Goal: Information Seeking & Learning: Check status

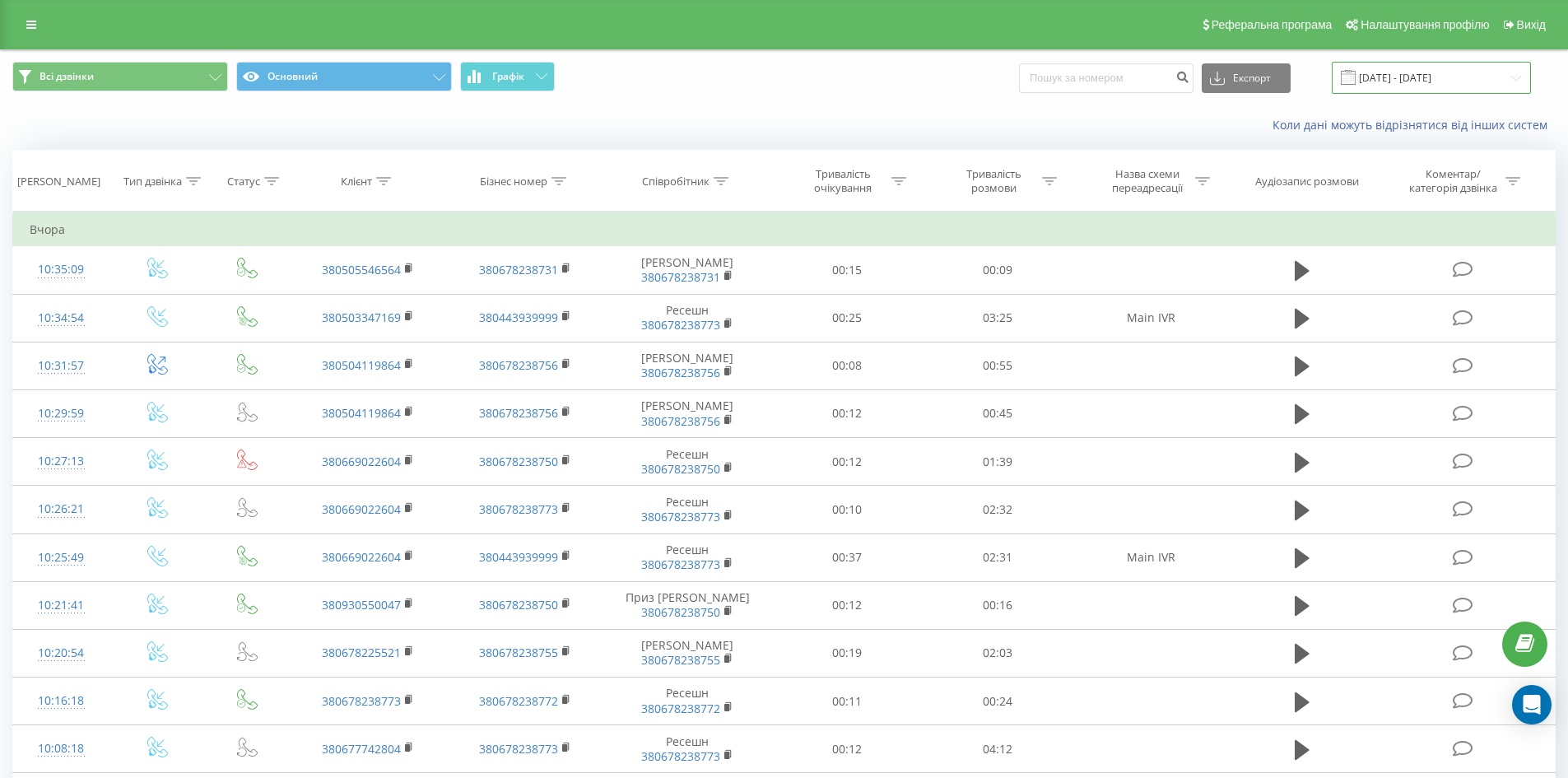
click at [1383, 71] on input "18.09.2025 - 18.09.2025" at bounding box center [1431, 78] width 199 height 32
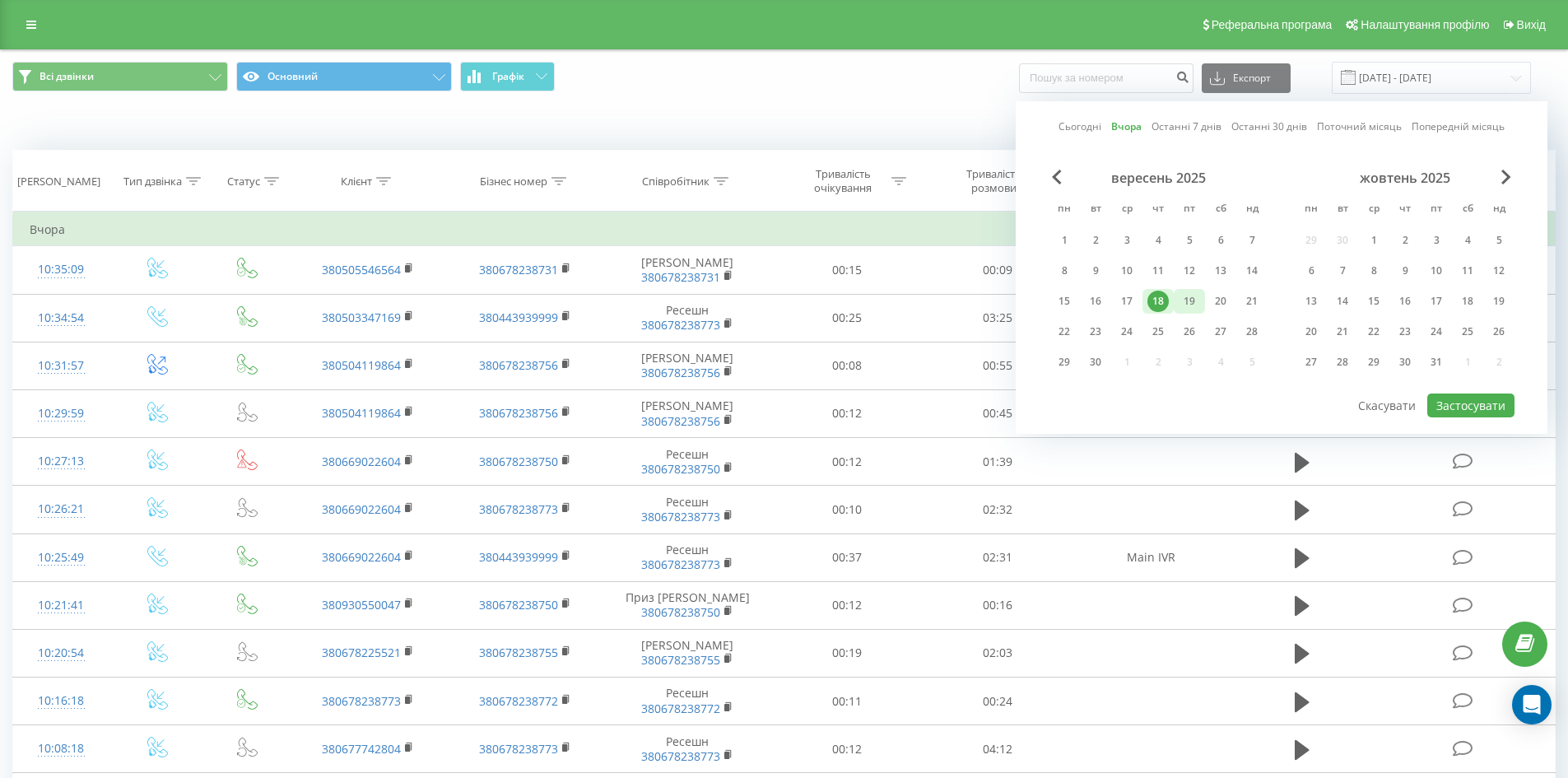
click at [1193, 311] on div "19" at bounding box center [1190, 301] width 21 height 21
click at [1460, 399] on button "Застосувати" at bounding box center [1471, 405] width 87 height 24
type input "[DATE] - [DATE]"
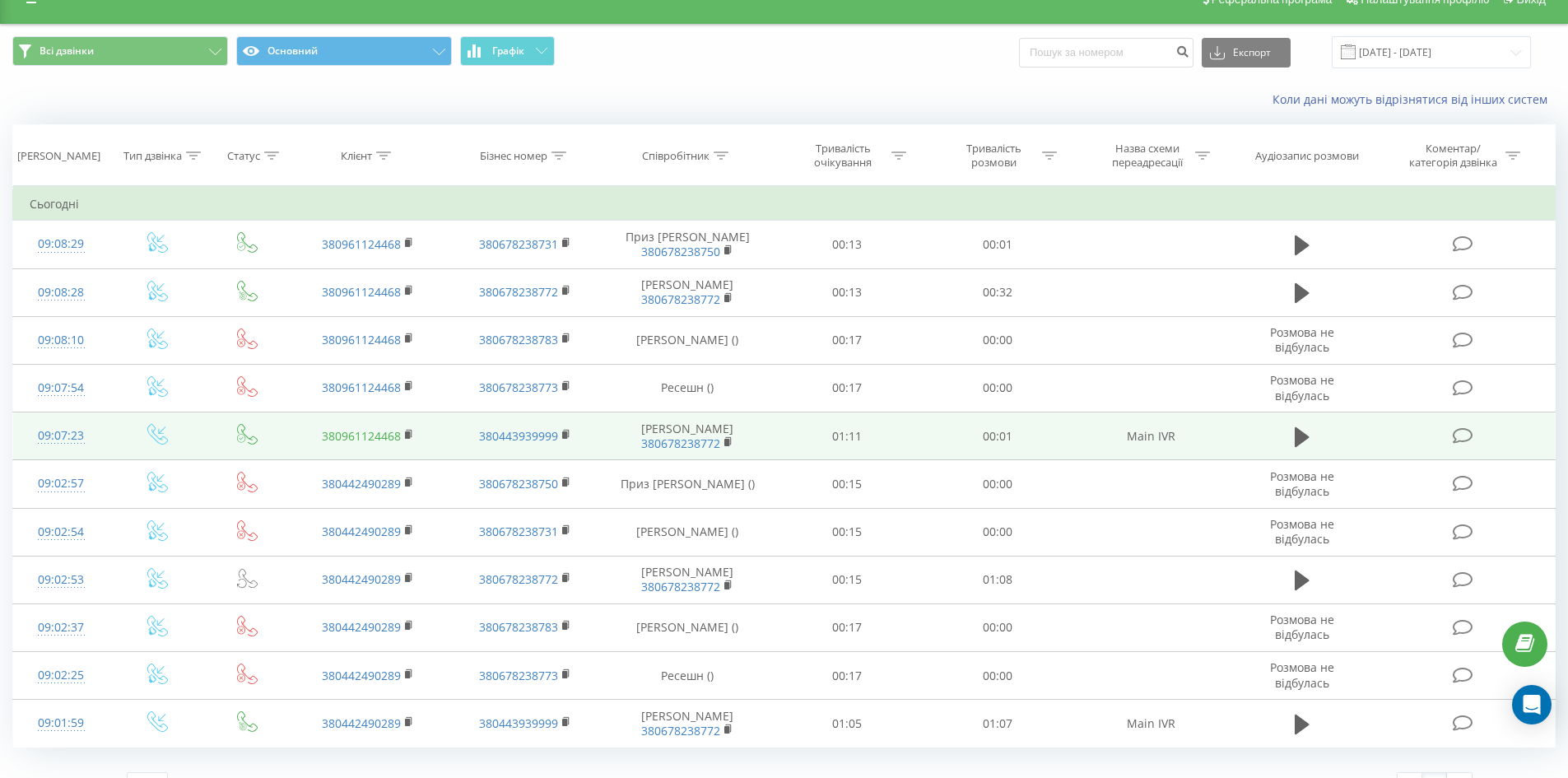
scroll to position [57, 0]
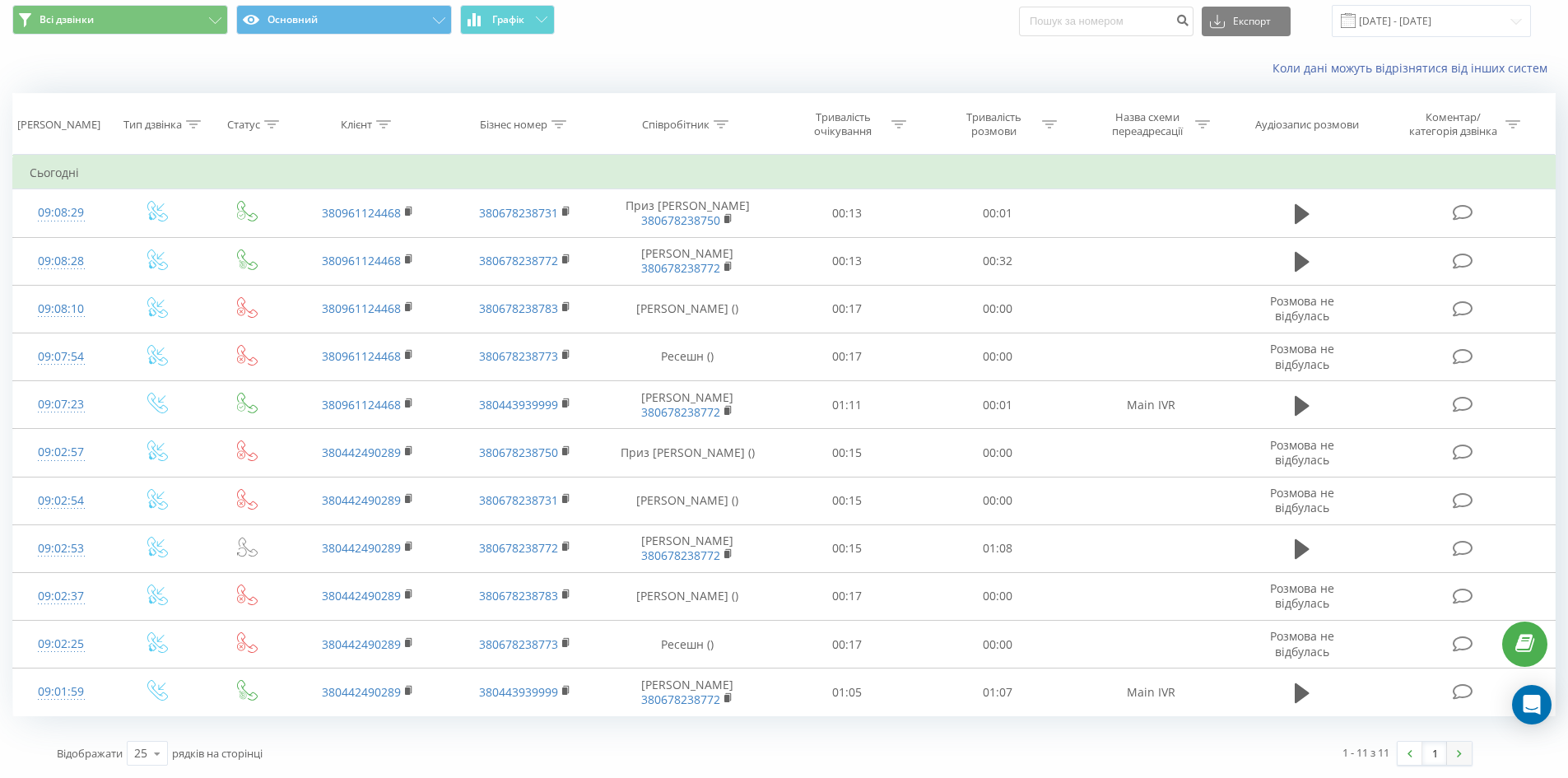
click at [1451, 753] on link at bounding box center [1460, 753] width 25 height 23
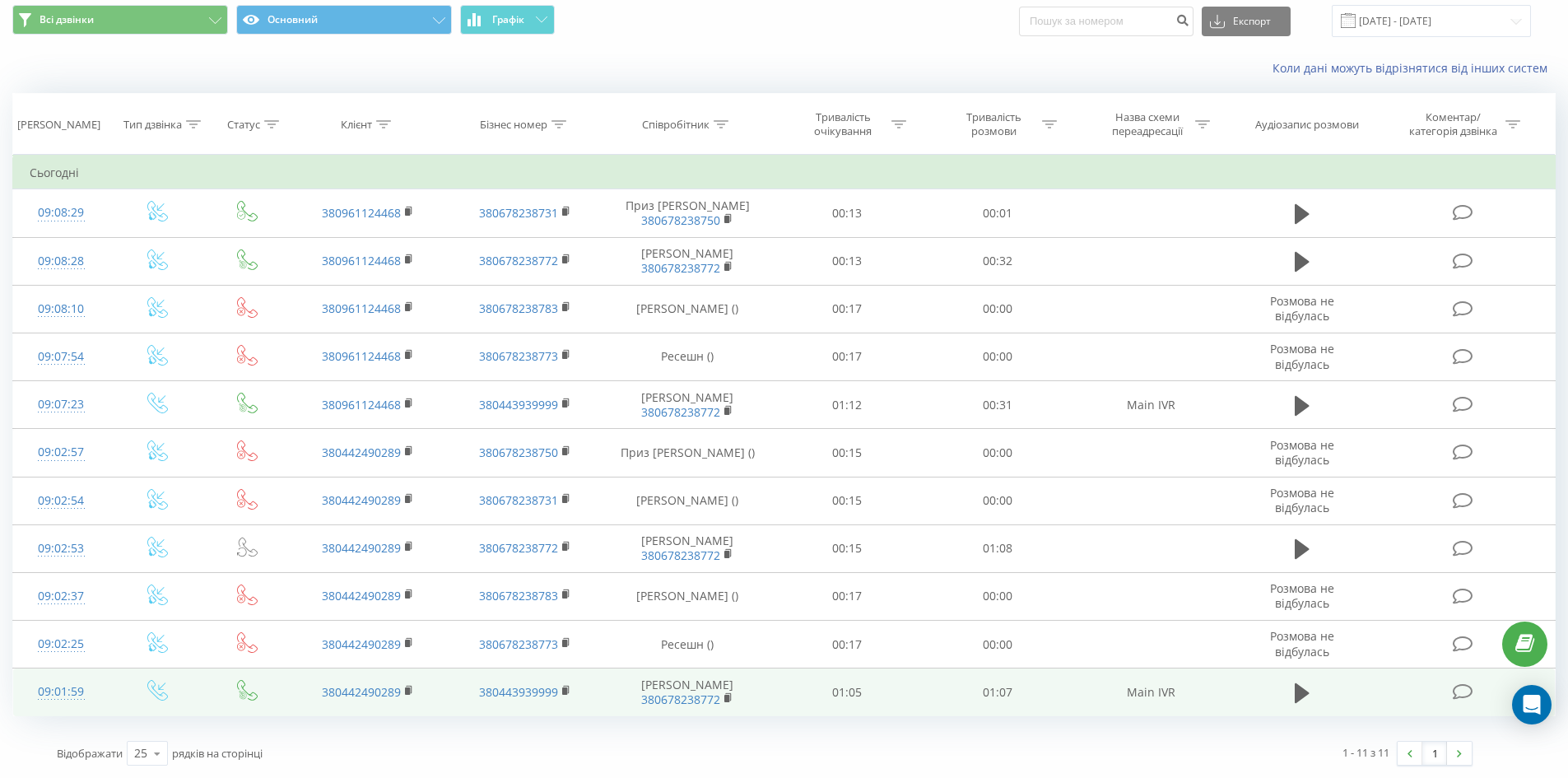
click at [1081, 699] on td "Main IVR" at bounding box center [1151, 693] width 156 height 48
click at [1295, 691] on icon at bounding box center [1303, 694] width 15 height 23
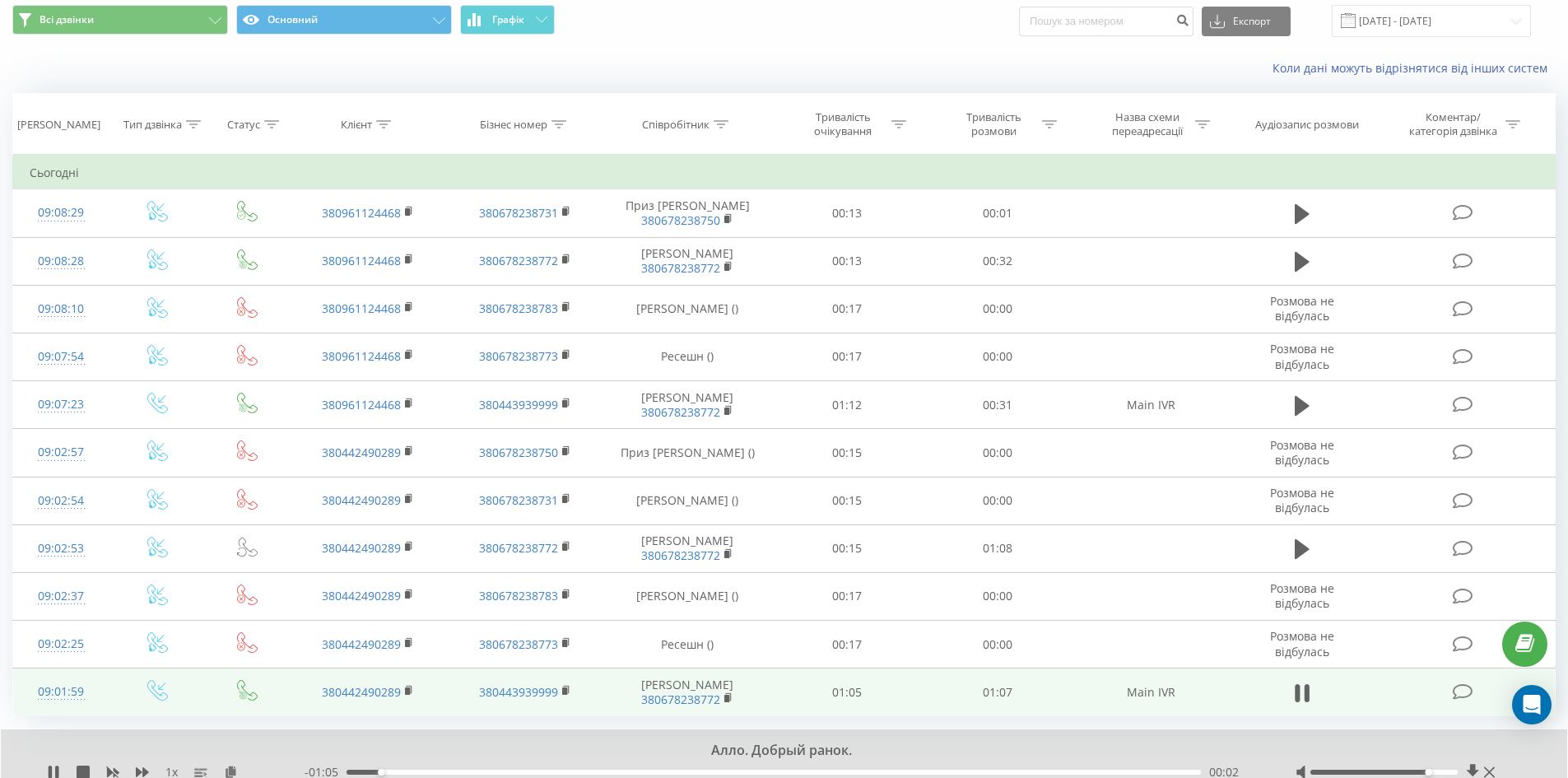
click at [1432, 774] on div at bounding box center [1384, 773] width 147 height 5
click at [484, 774] on div "00:04" at bounding box center [773, 773] width 854 height 5
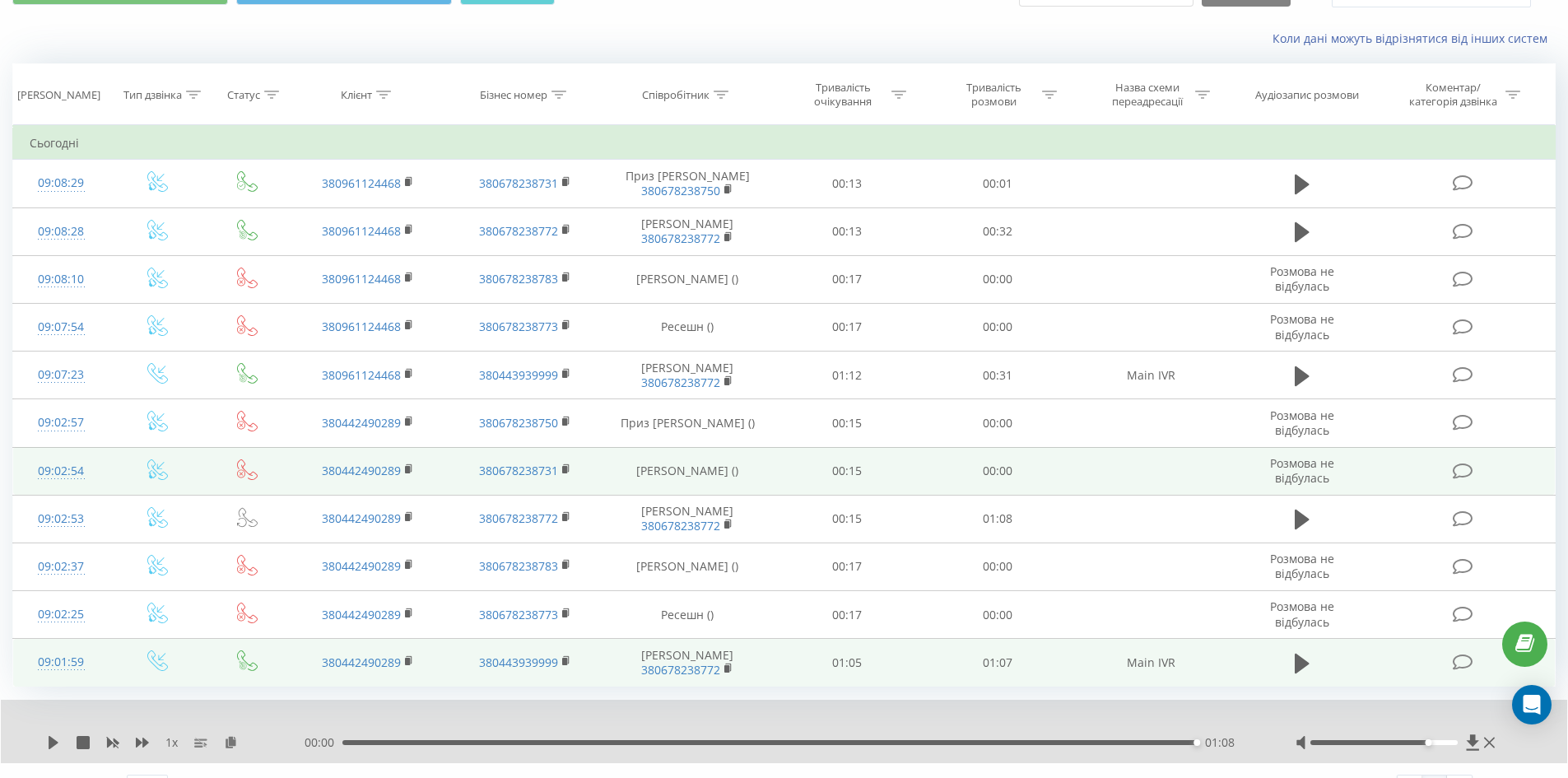
scroll to position [120, 0]
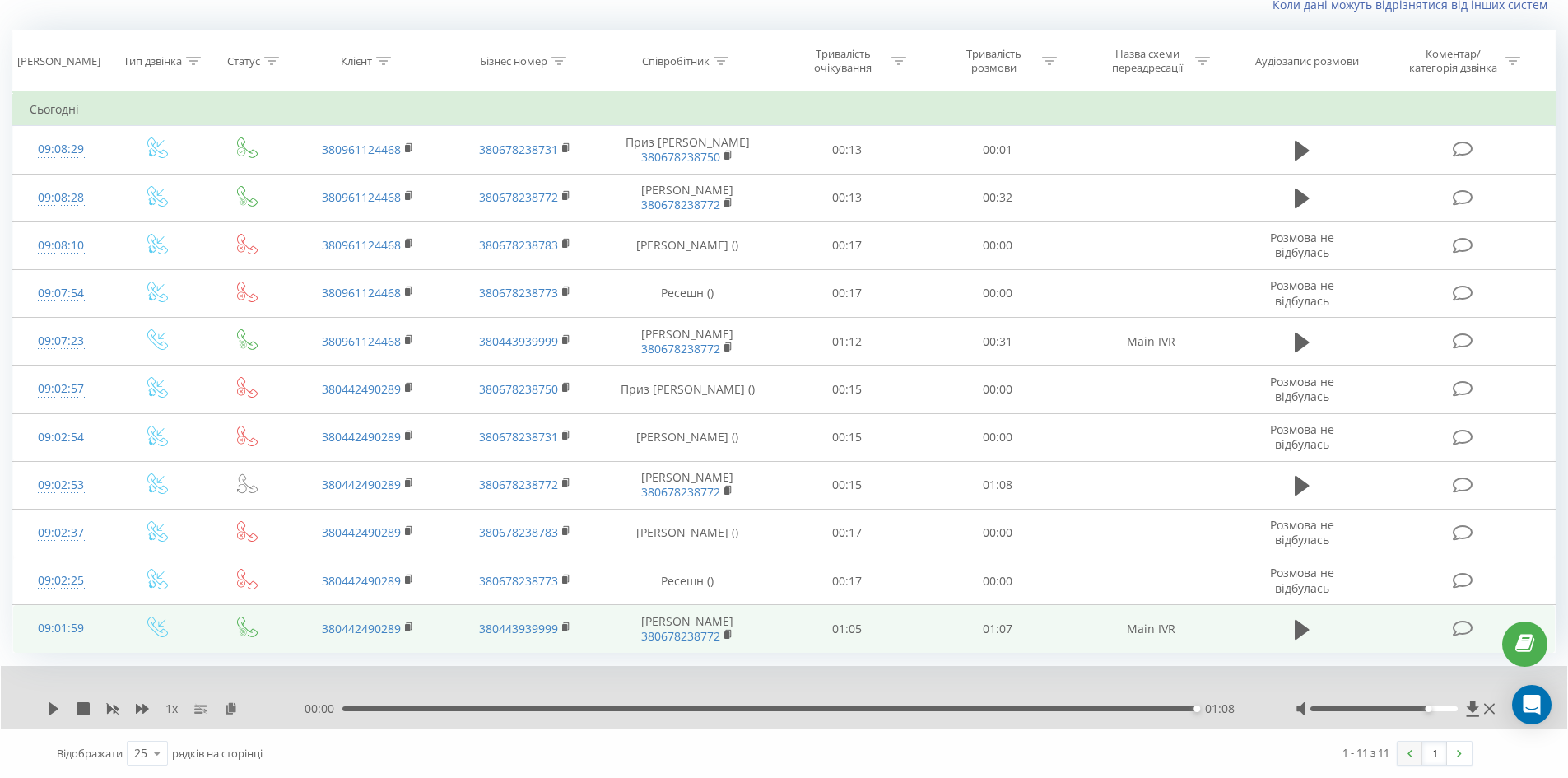
click at [1400, 746] on link at bounding box center [1410, 753] width 25 height 23
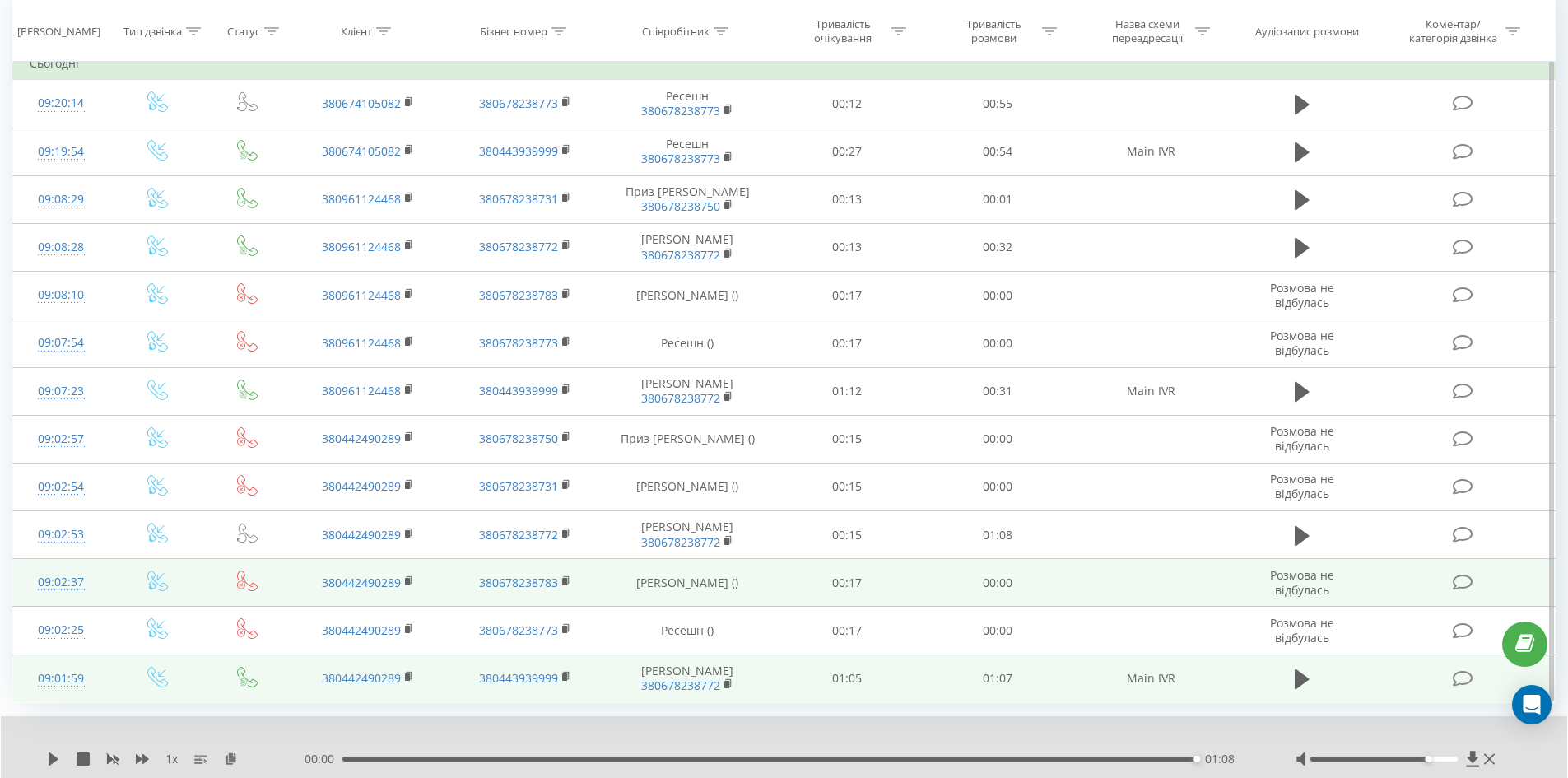
scroll to position [134, 0]
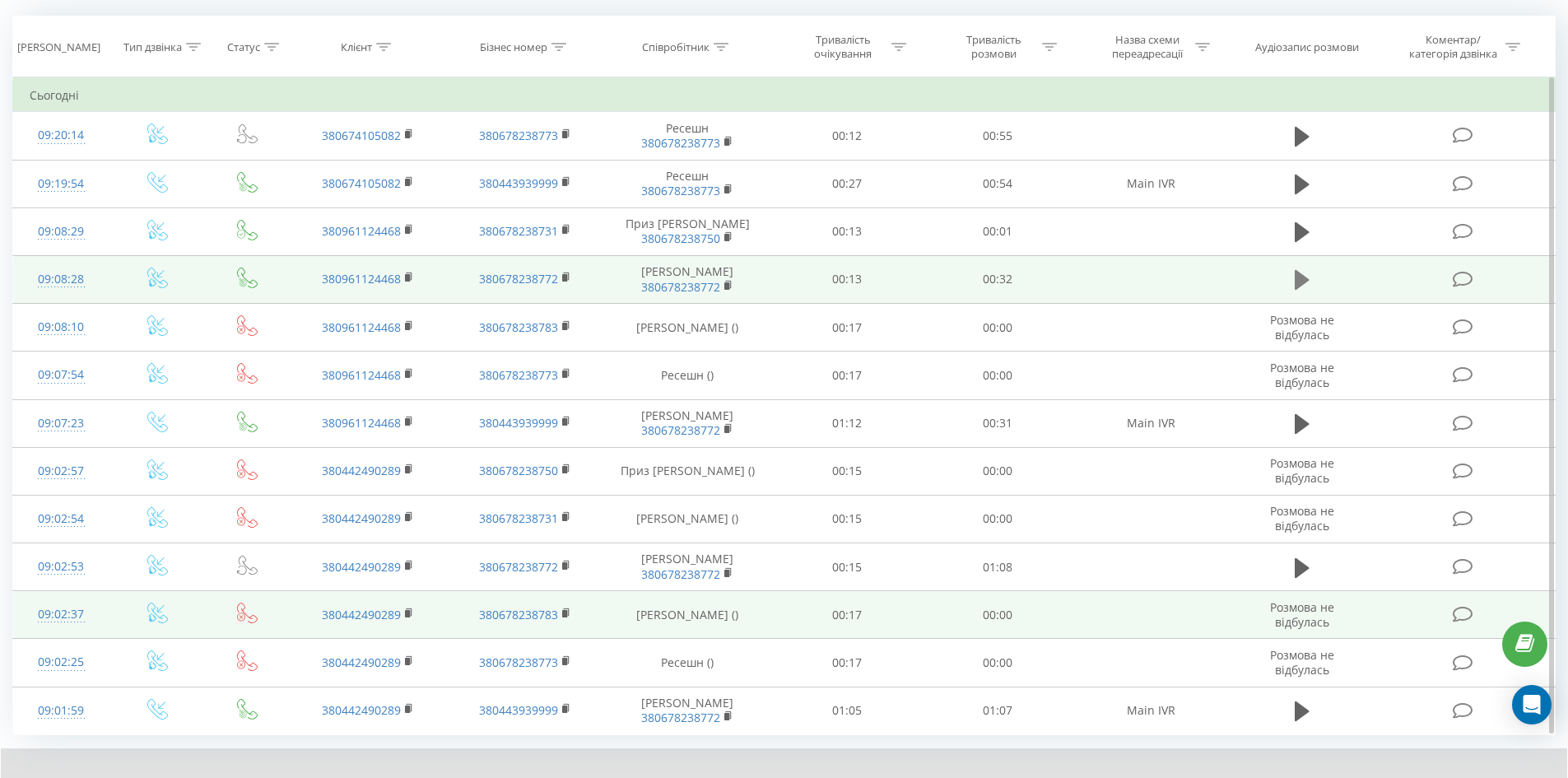
click at [1299, 276] on icon at bounding box center [1303, 280] width 15 height 20
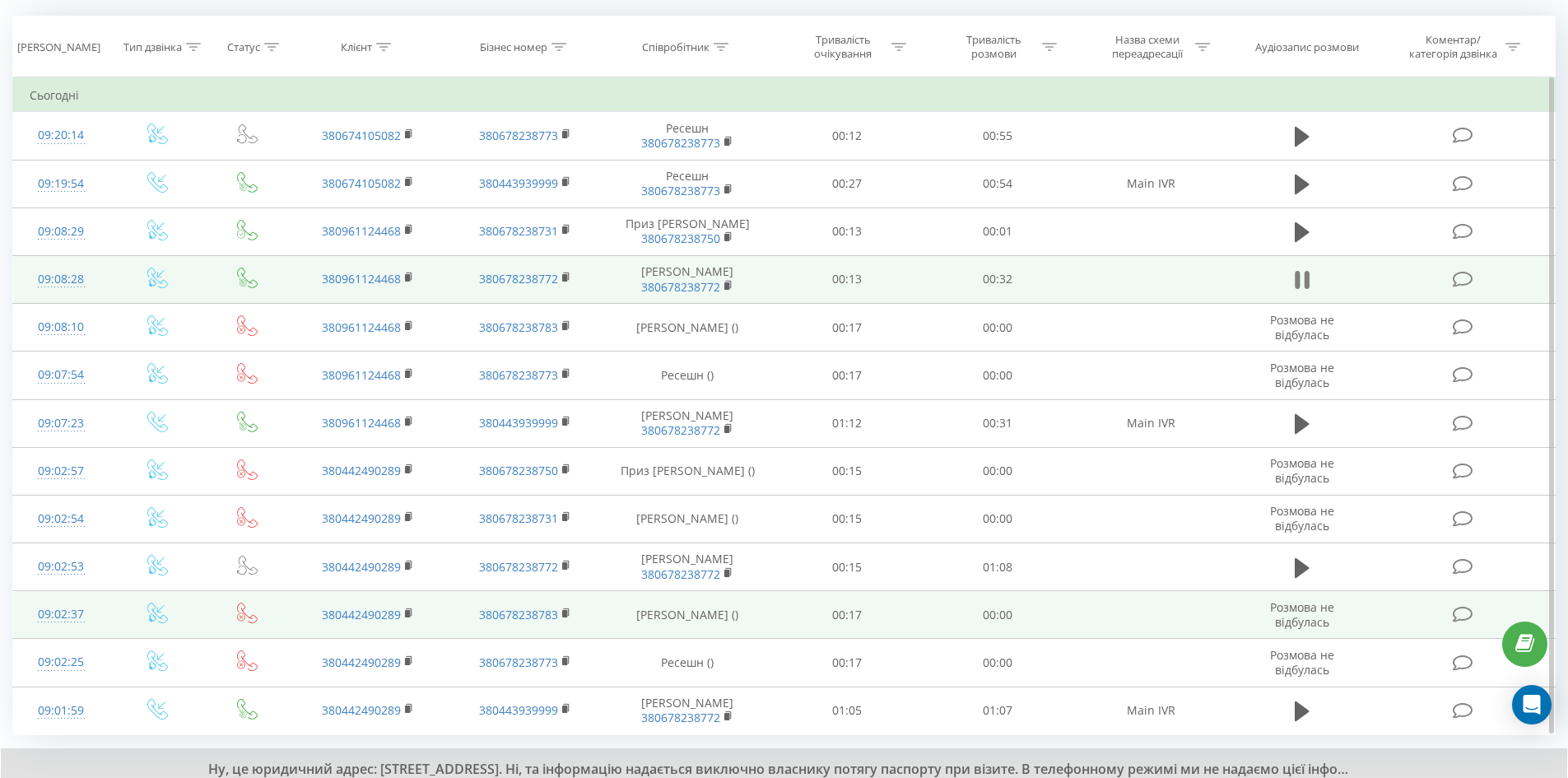
click at [1300, 278] on icon at bounding box center [1303, 280] width 15 height 23
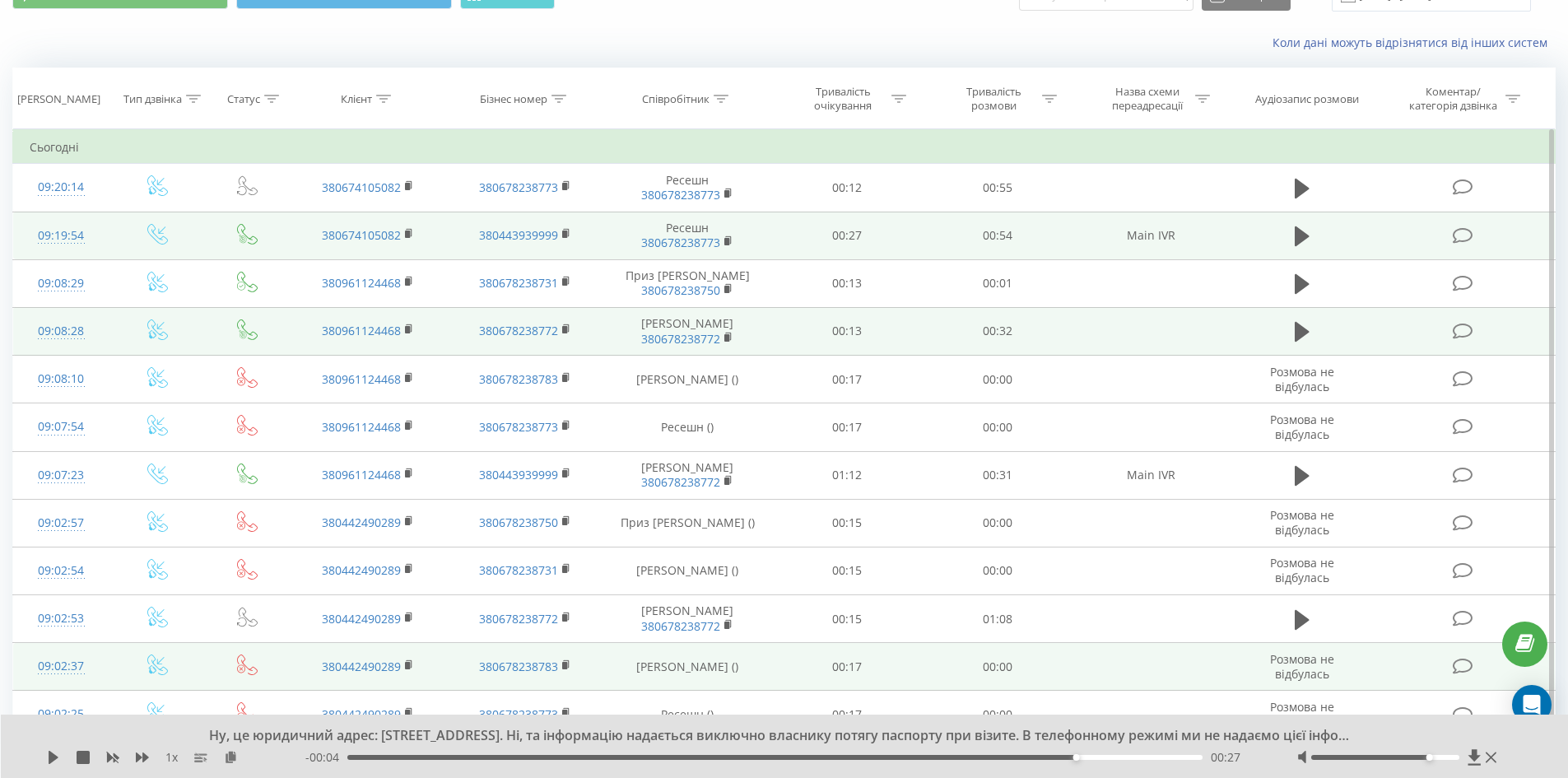
scroll to position [0, 0]
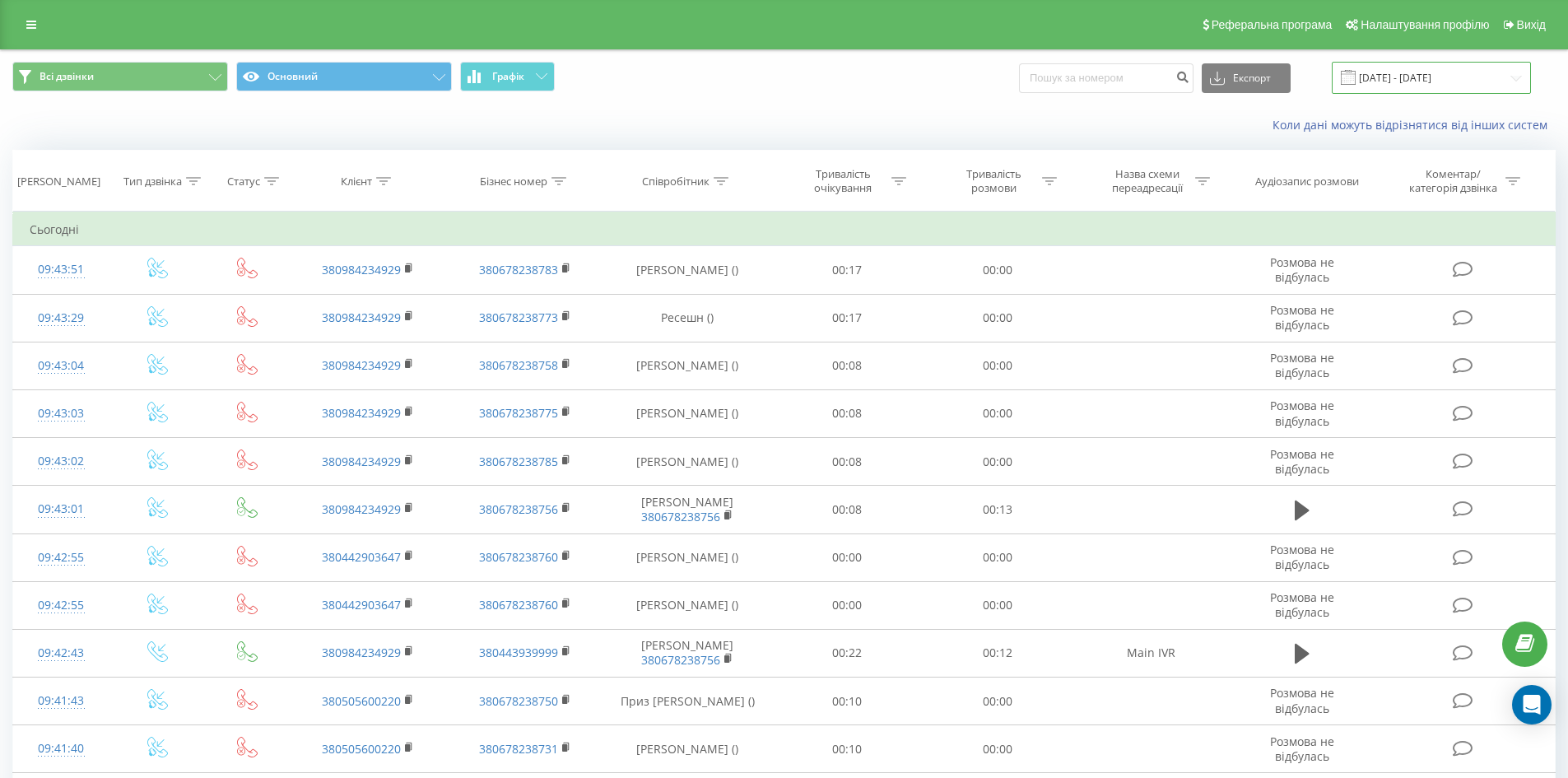
click at [1406, 65] on input "[DATE] - [DATE]" at bounding box center [1431, 78] width 199 height 32
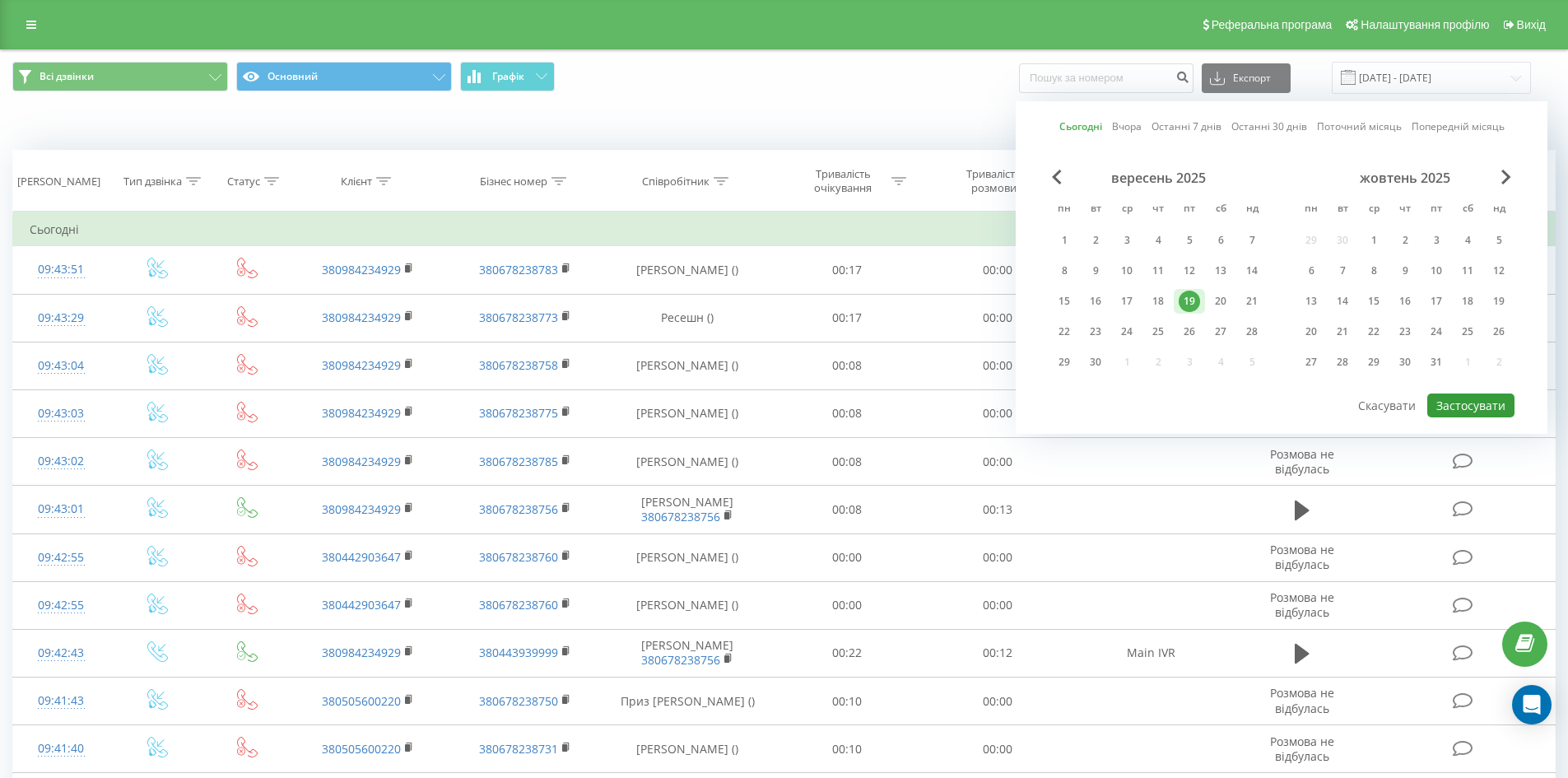
click at [1489, 401] on button "Застосувати" at bounding box center [1471, 405] width 87 height 24
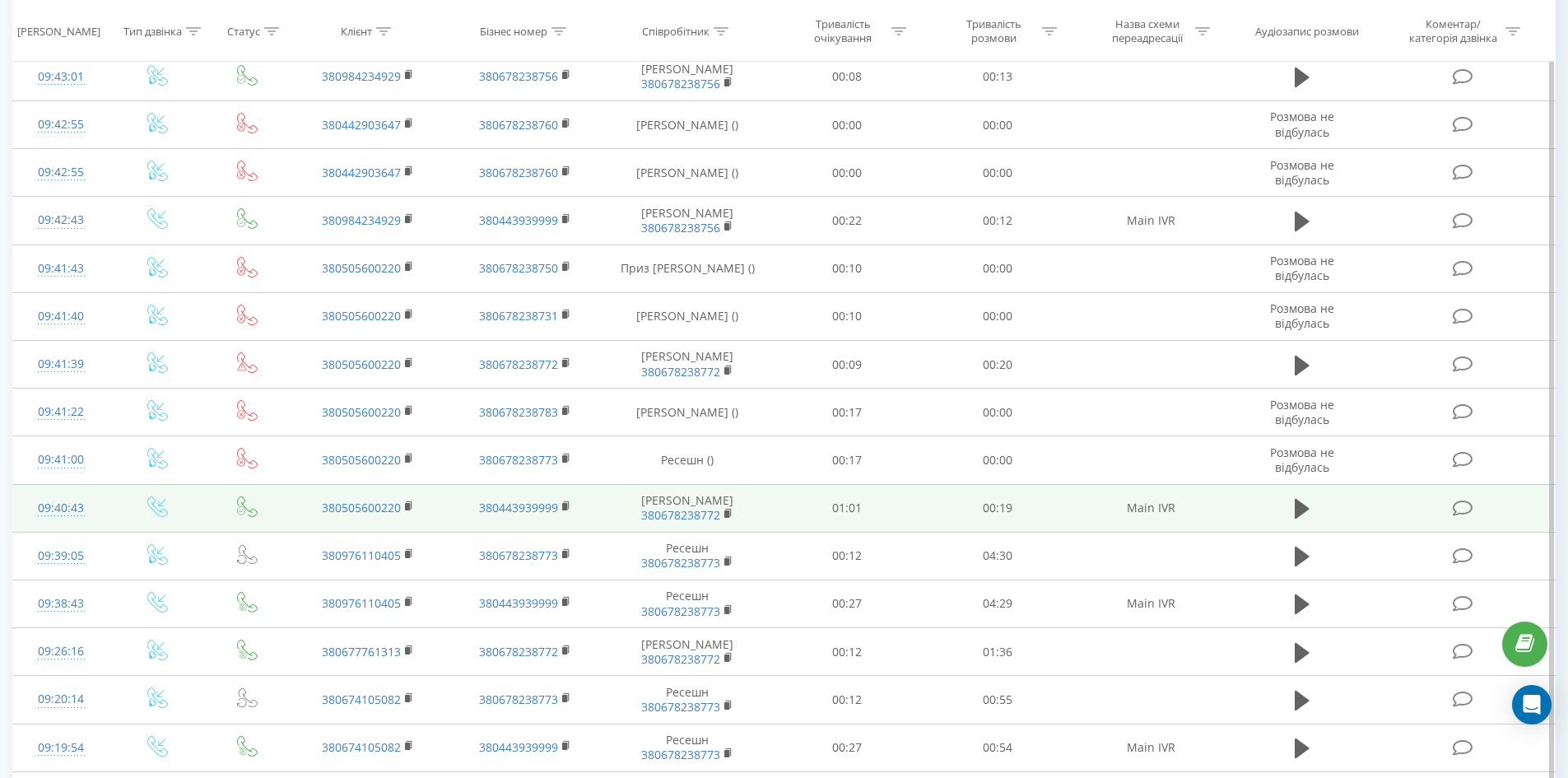
scroll to position [659, 0]
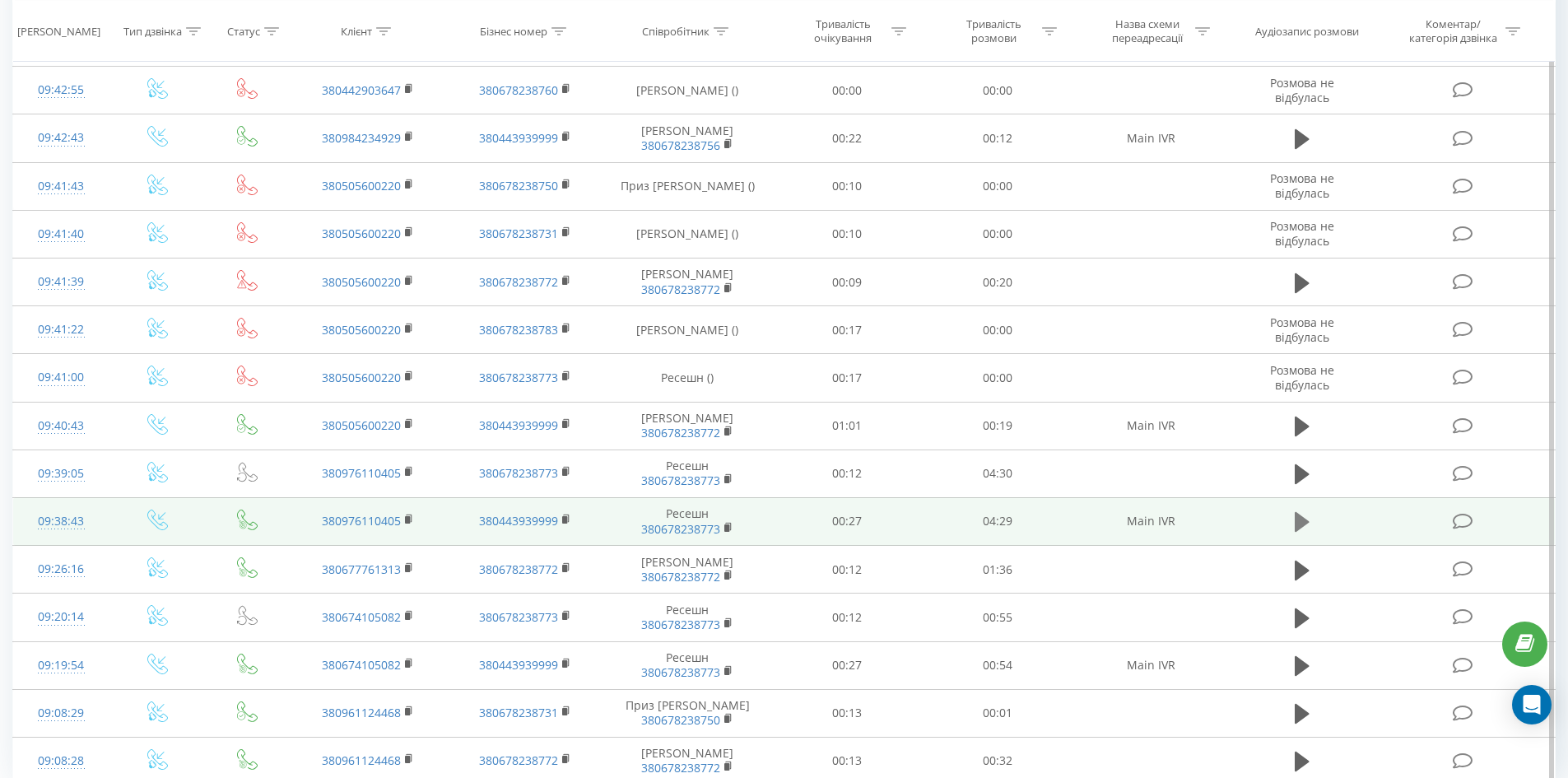
click at [1302, 532] on icon at bounding box center [1303, 522] width 15 height 20
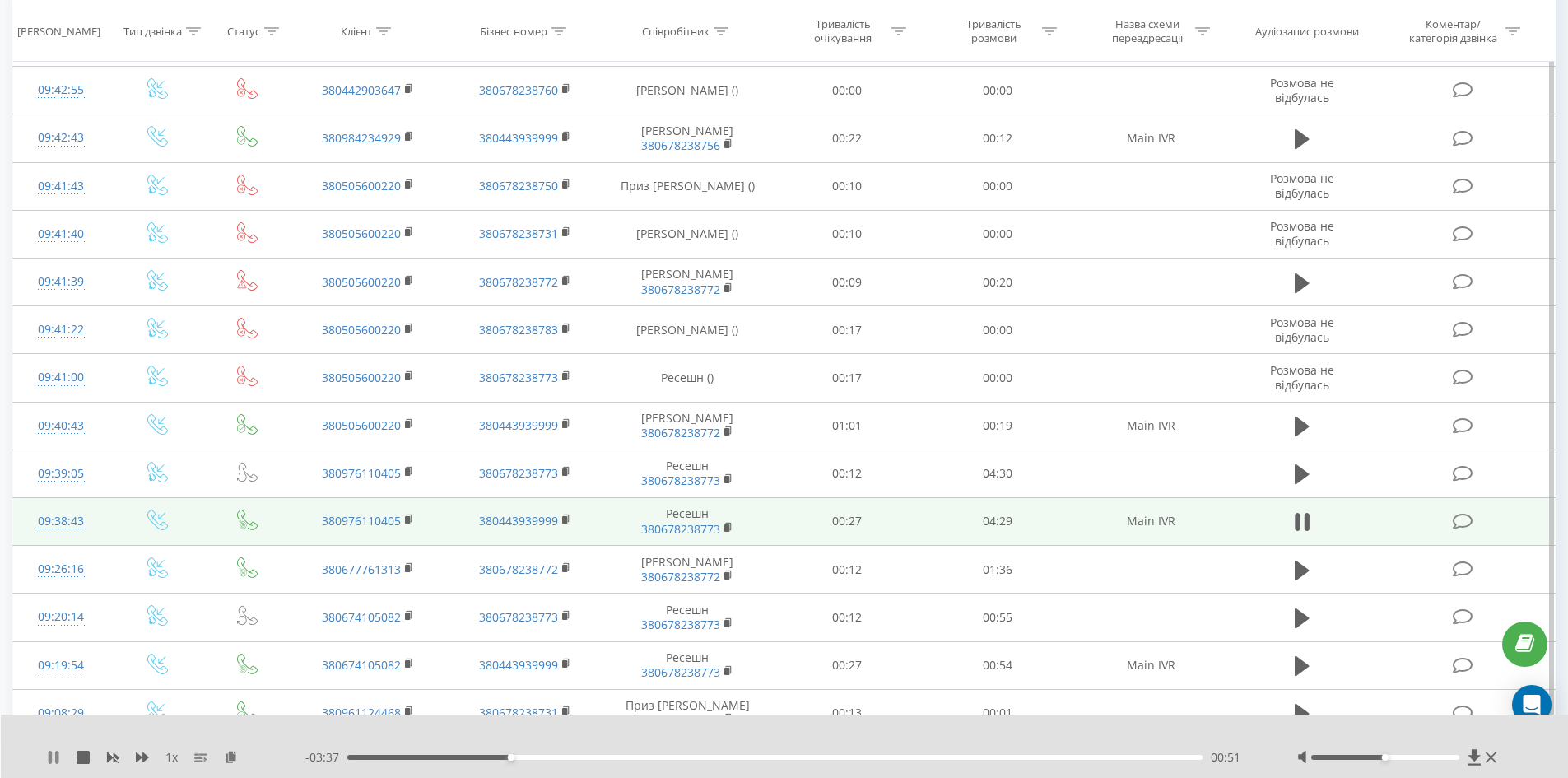
click at [53, 758] on icon at bounding box center [53, 758] width 13 height 13
click at [47, 758] on icon at bounding box center [53, 758] width 13 height 13
click at [52, 755] on icon at bounding box center [53, 758] width 13 height 13
click at [53, 758] on icon at bounding box center [53, 758] width 10 height 13
click at [515, 759] on div "00:58" at bounding box center [775, 758] width 856 height 5
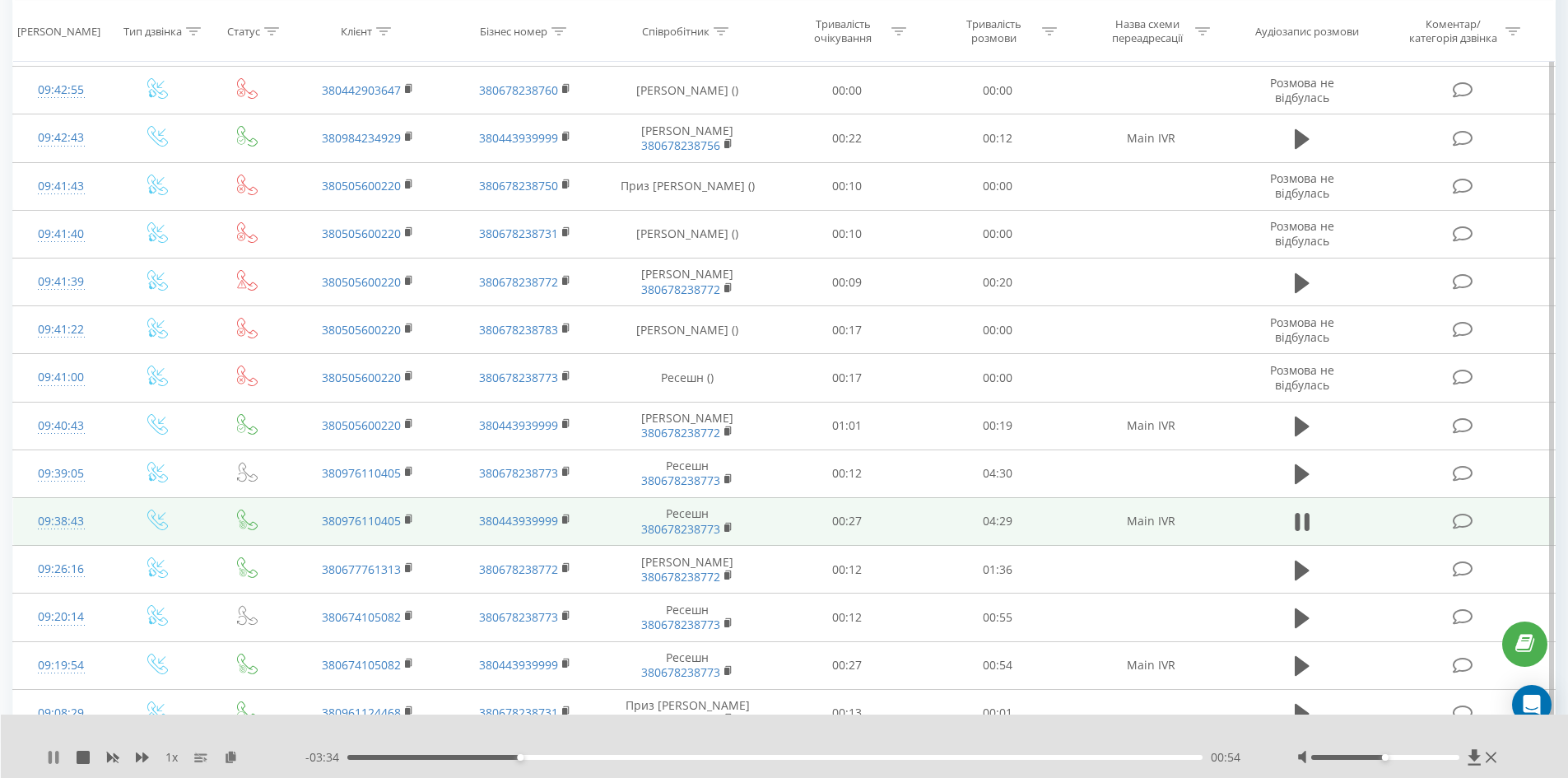
click at [52, 760] on icon at bounding box center [53, 758] width 13 height 13
click at [55, 759] on icon at bounding box center [53, 758] width 10 height 13
click at [507, 758] on div "00:56" at bounding box center [775, 758] width 856 height 5
click at [51, 751] on icon at bounding box center [53, 758] width 13 height 13
click at [47, 752] on icon at bounding box center [53, 758] width 13 height 13
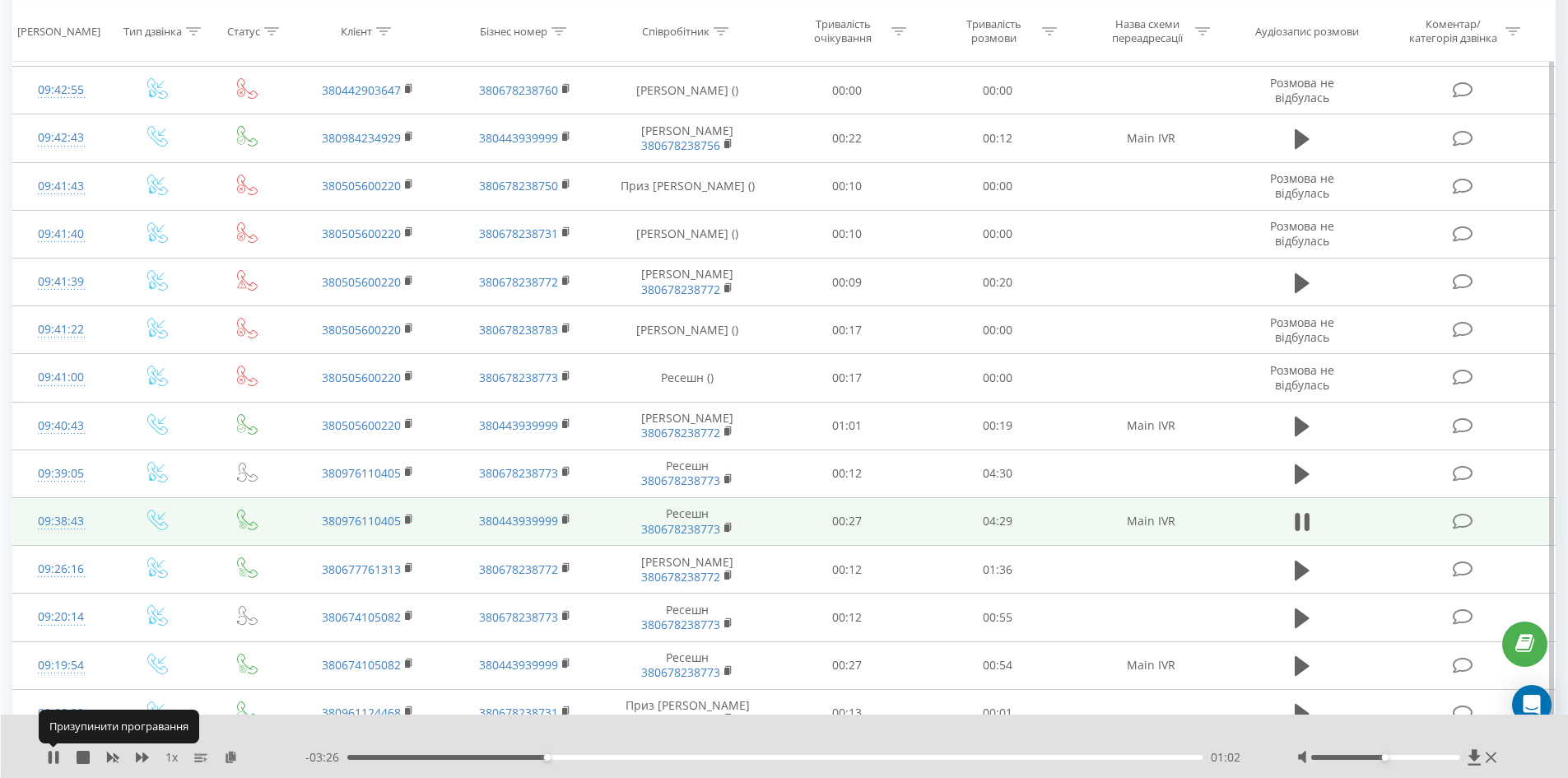
click at [47, 753] on icon at bounding box center [53, 758] width 13 height 13
click at [535, 757] on div "01:03" at bounding box center [775, 758] width 856 height 5
click at [47, 759] on icon at bounding box center [53, 758] width 13 height 13
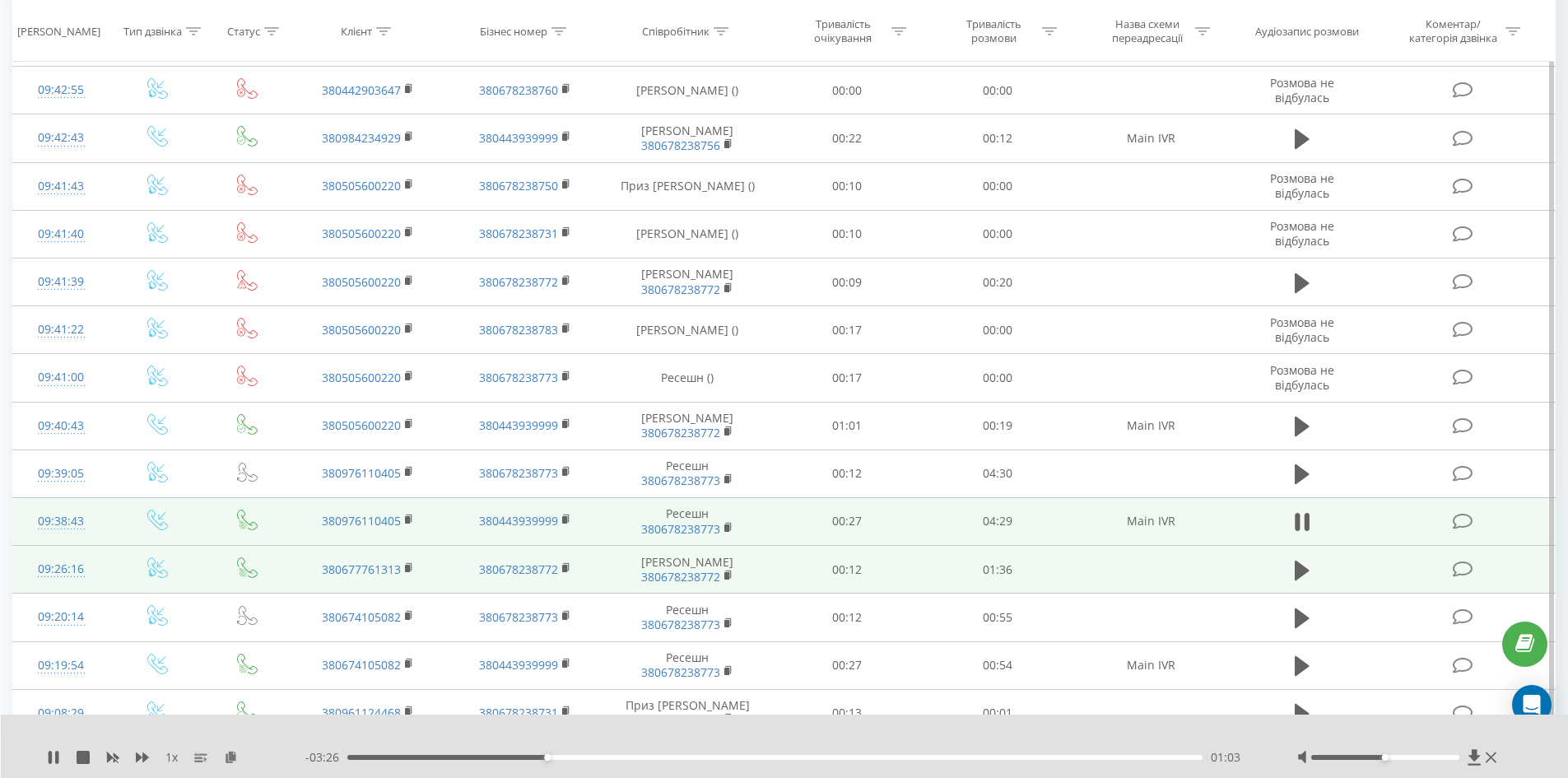
click at [1165, 594] on td at bounding box center [1151, 570] width 156 height 48
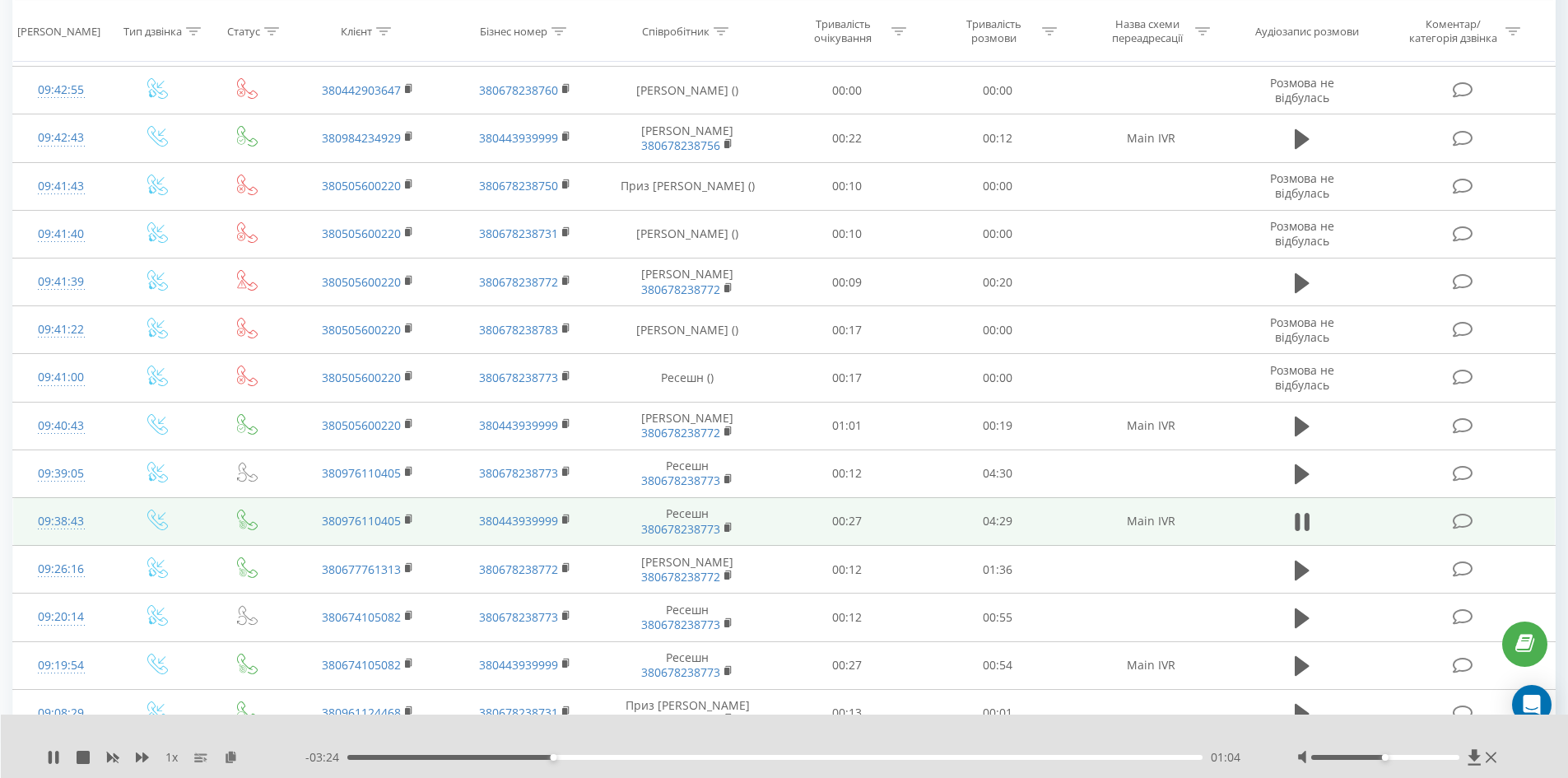
click at [495, 751] on div "- 03:24 01:04 01:04" at bounding box center [780, 758] width 951 height 17
click at [495, 756] on div "01:05" at bounding box center [775, 758] width 856 height 5
click at [1422, 758] on div at bounding box center [1385, 758] width 148 height 5
click at [1439, 756] on div at bounding box center [1385, 758] width 148 height 5
click at [1426, 755] on div at bounding box center [1385, 758] width 148 height 5
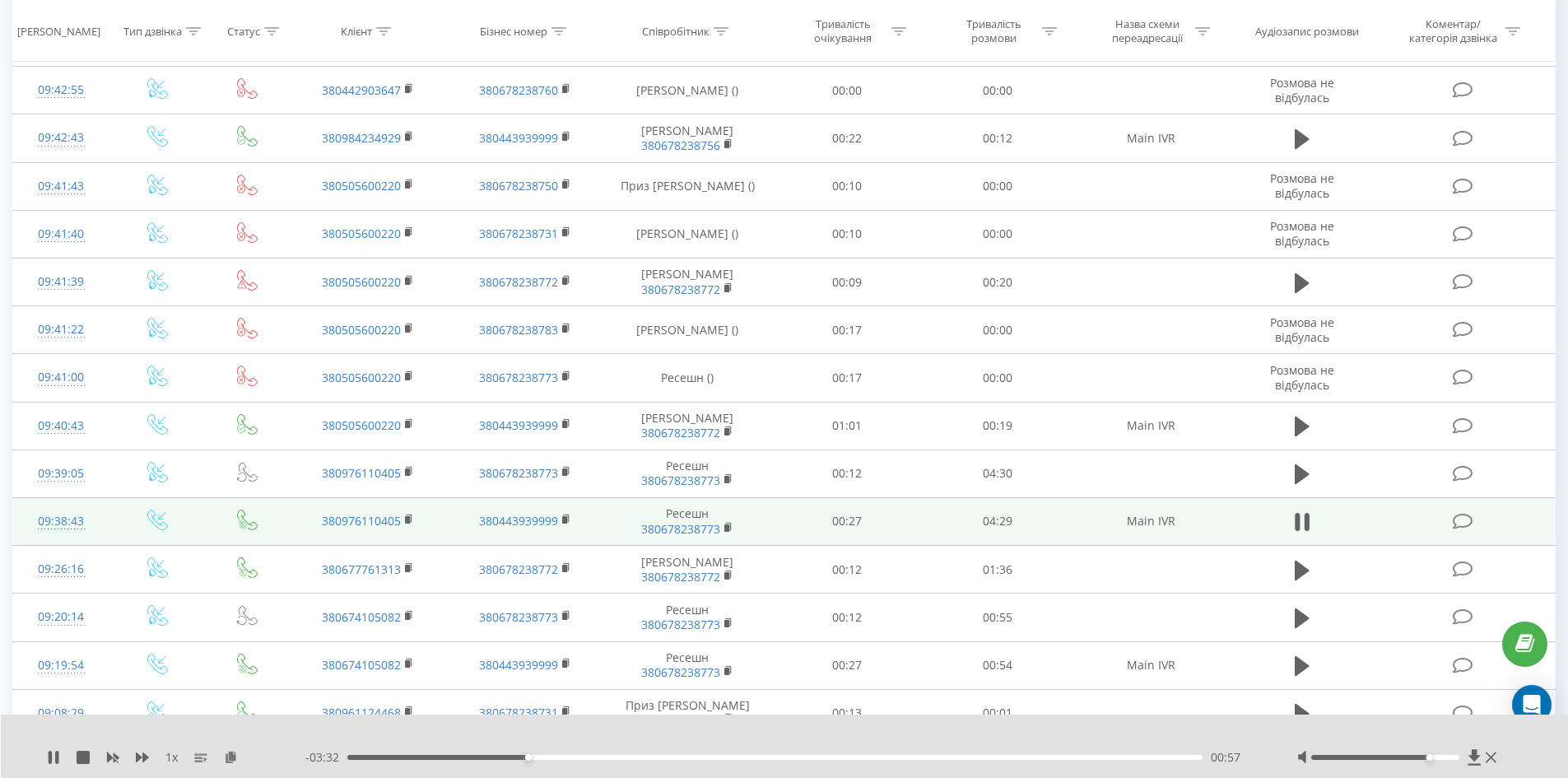
click at [1434, 754] on div at bounding box center [1399, 758] width 204 height 17
click at [1433, 758] on div "Accessibility label" at bounding box center [1429, 757] width 6 height 6
click at [51, 758] on icon at bounding box center [51, 758] width 4 height 13
click at [45, 758] on div "1 x - 03:27 01:01 01:01" at bounding box center [785, 746] width 1568 height 63
click at [50, 758] on icon at bounding box center [53, 758] width 10 height 13
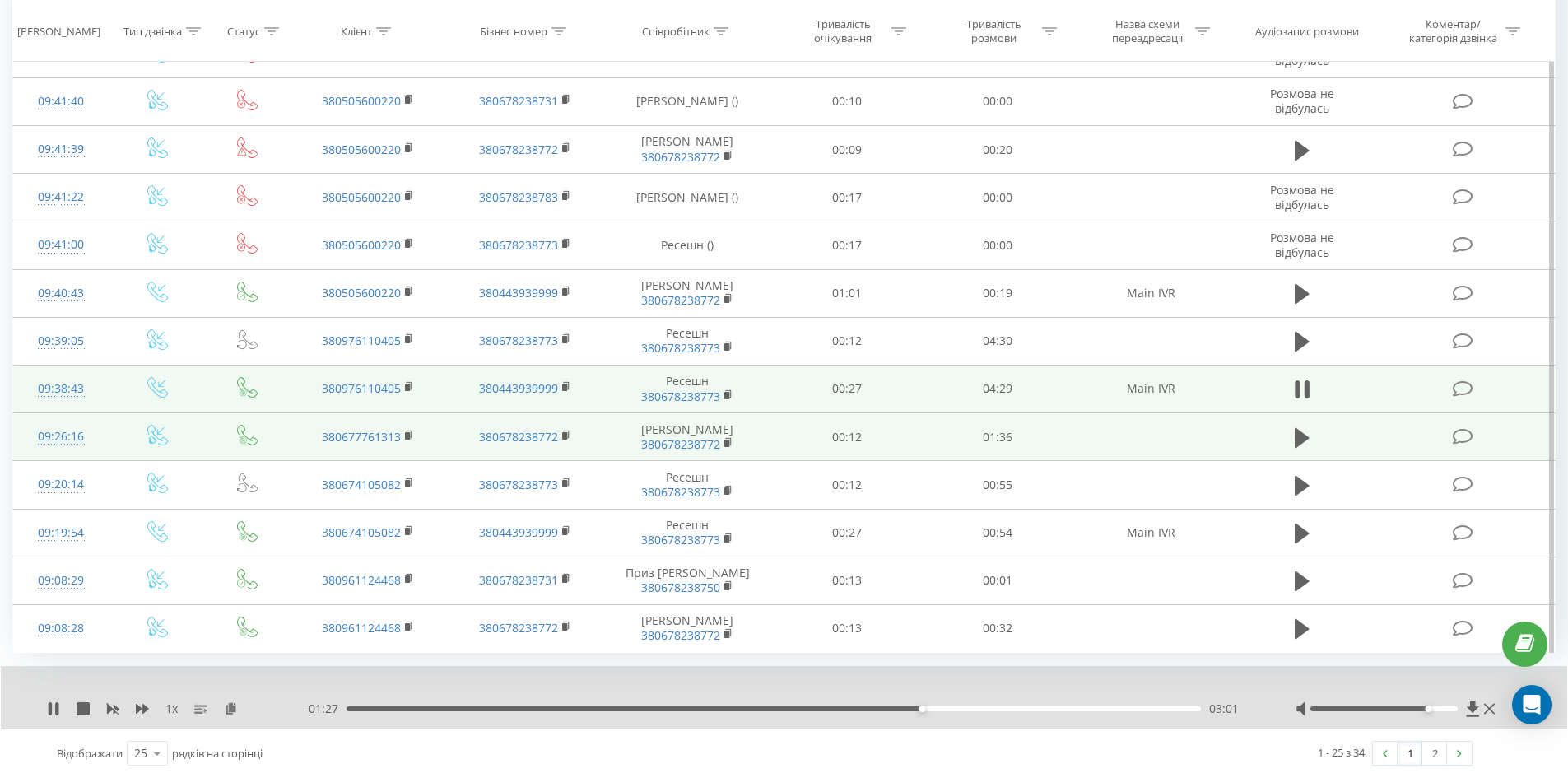
scroll to position [817, 0]
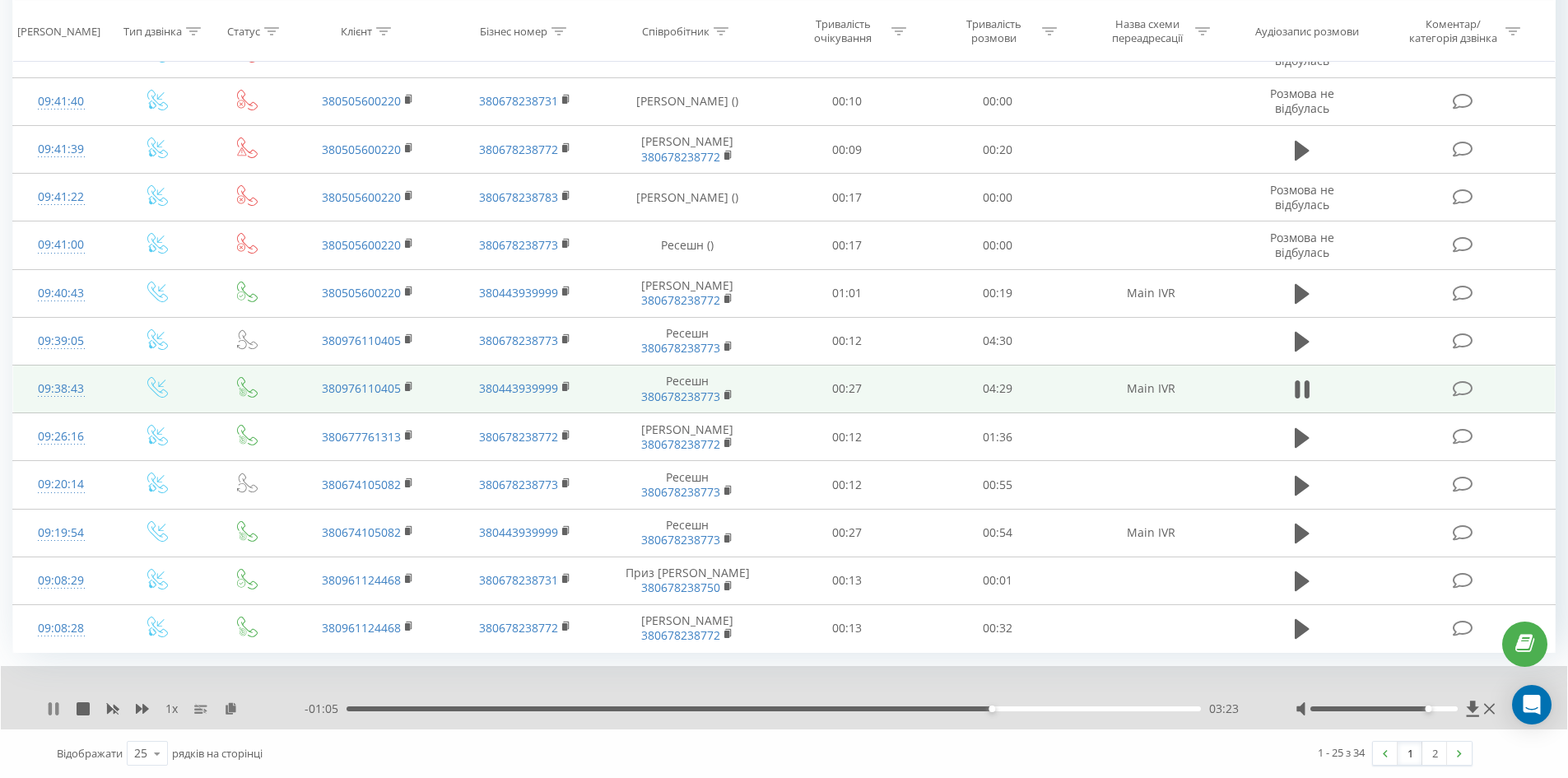
click at [47, 703] on icon at bounding box center [53, 709] width 13 height 13
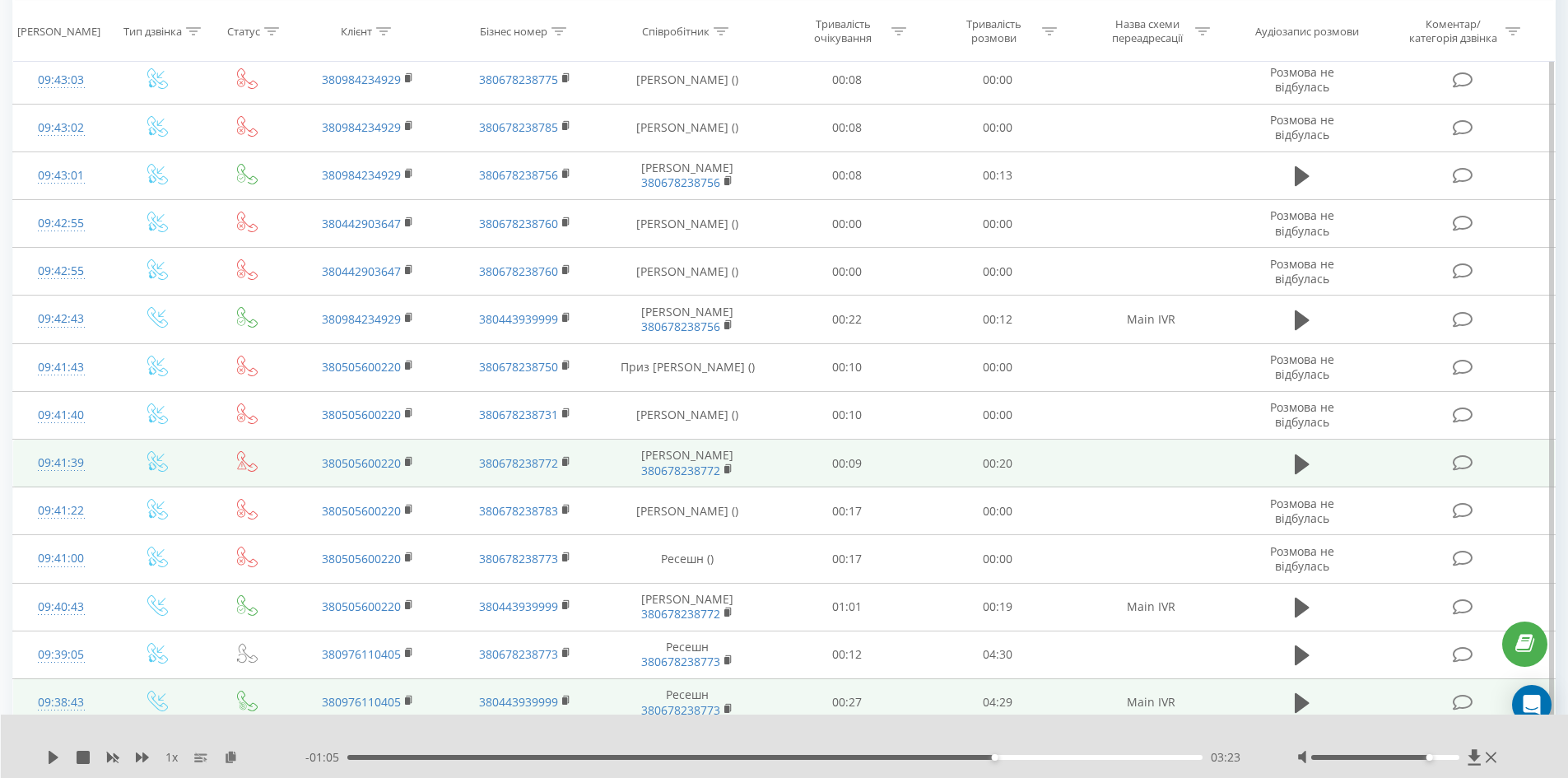
scroll to position [494, 0]
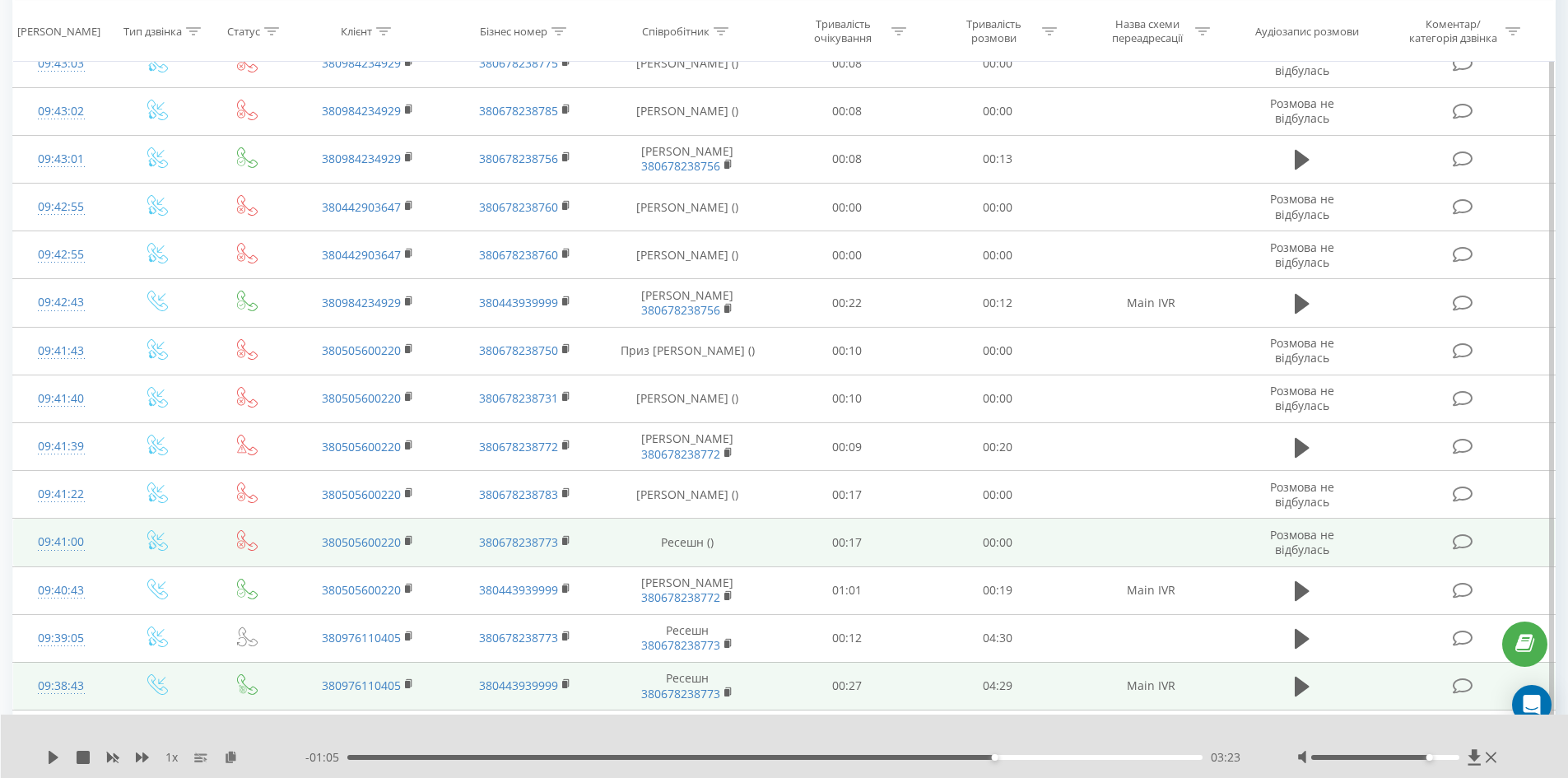
click at [319, 567] on td "380505600220" at bounding box center [368, 543] width 156 height 48
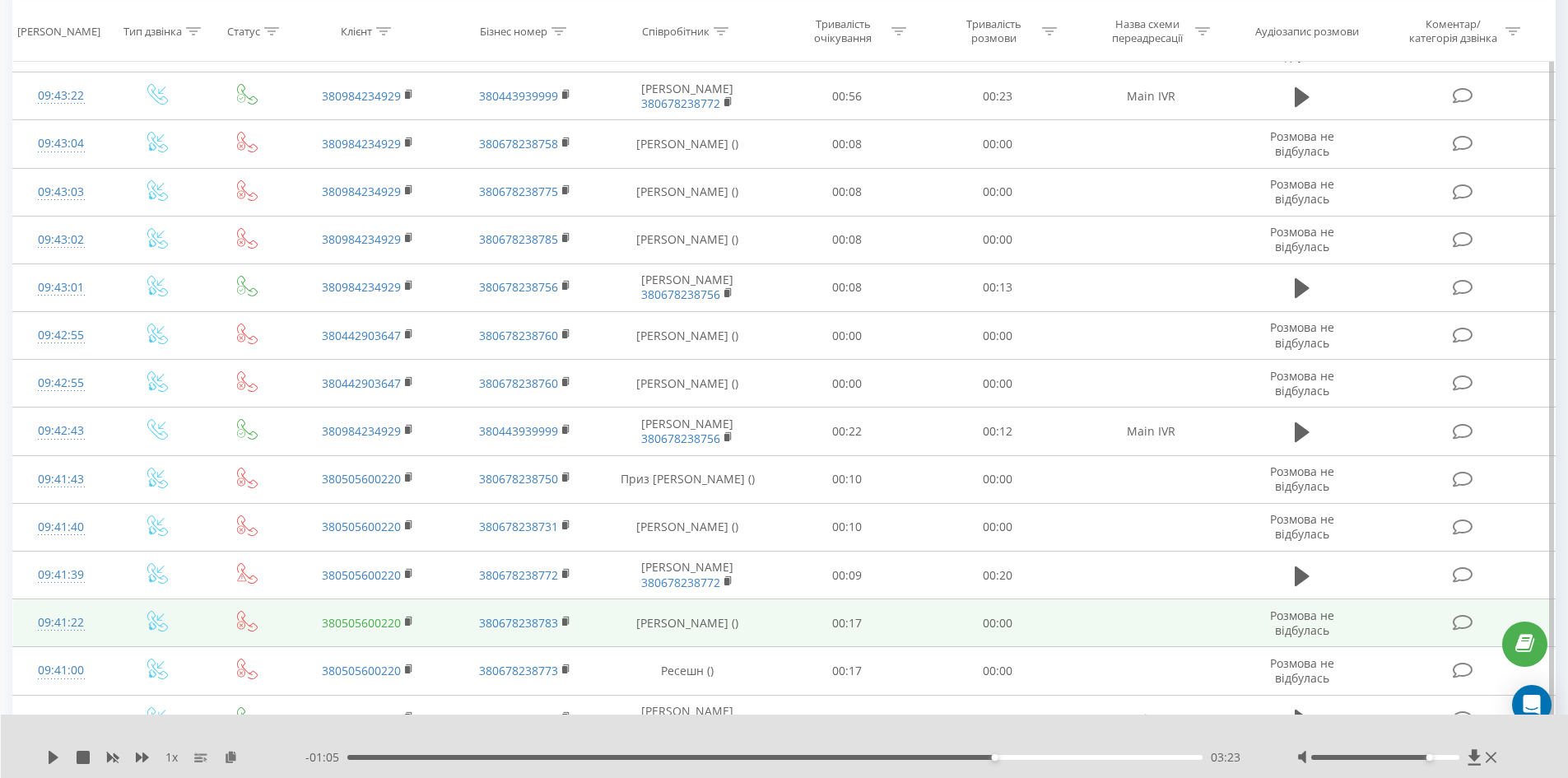
scroll to position [412, 0]
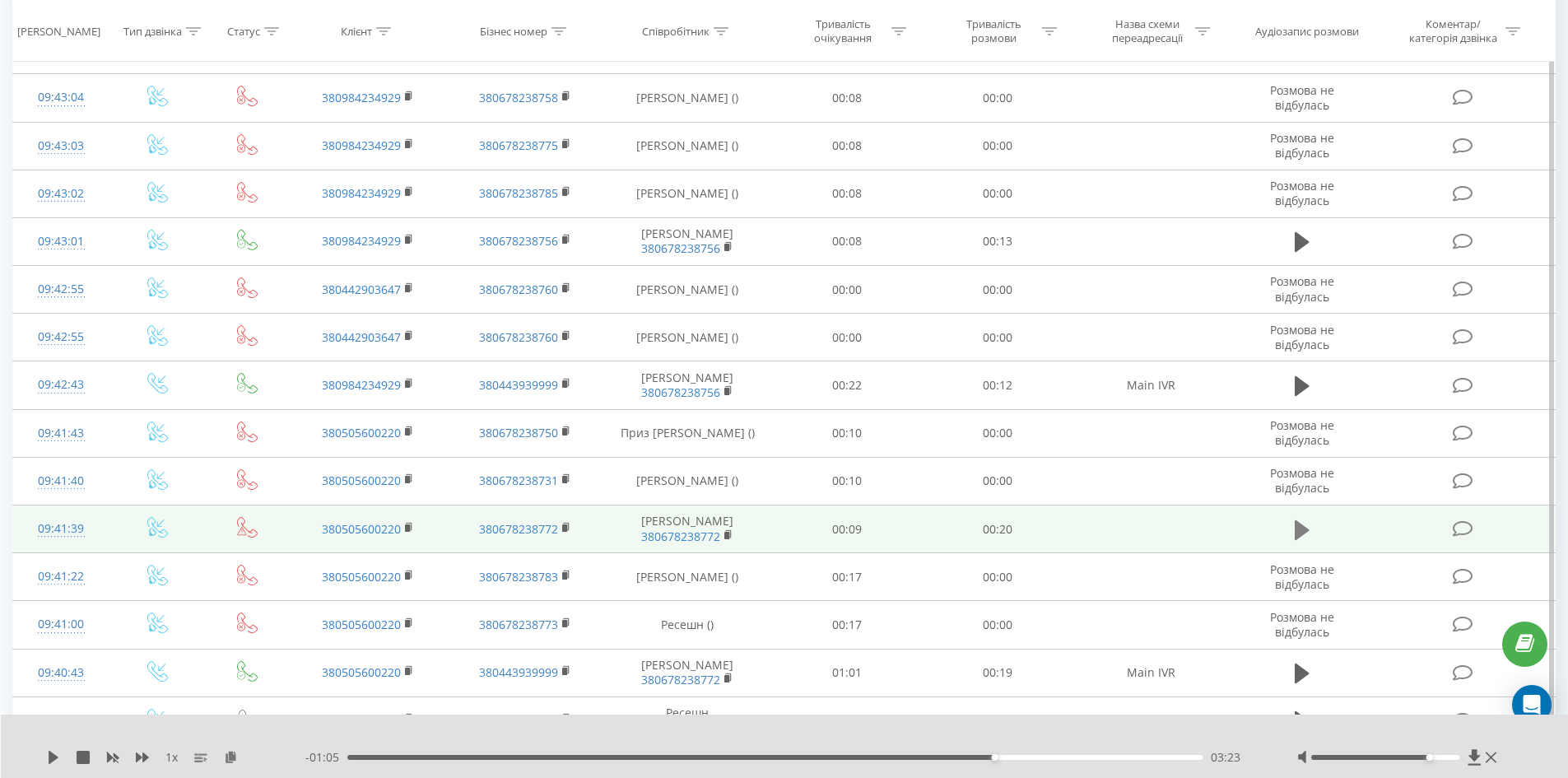
click at [1294, 543] on button at bounding box center [1303, 530] width 25 height 25
click at [1431, 755] on div "Accessibility label" at bounding box center [1429, 757] width 6 height 6
click at [1436, 754] on div at bounding box center [1399, 758] width 204 height 17
click at [1443, 759] on div at bounding box center [1385, 758] width 148 height 5
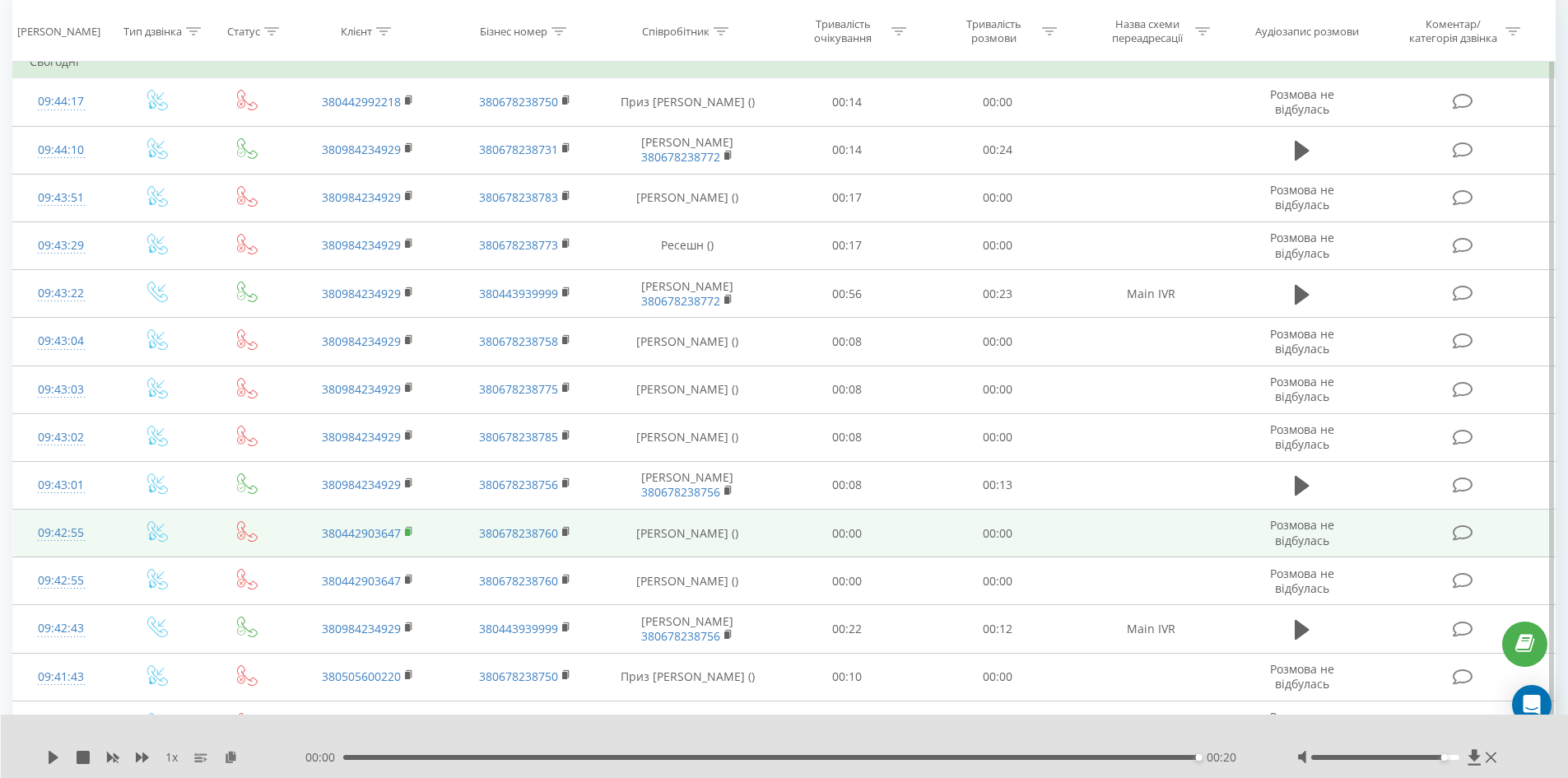
scroll to position [0, 0]
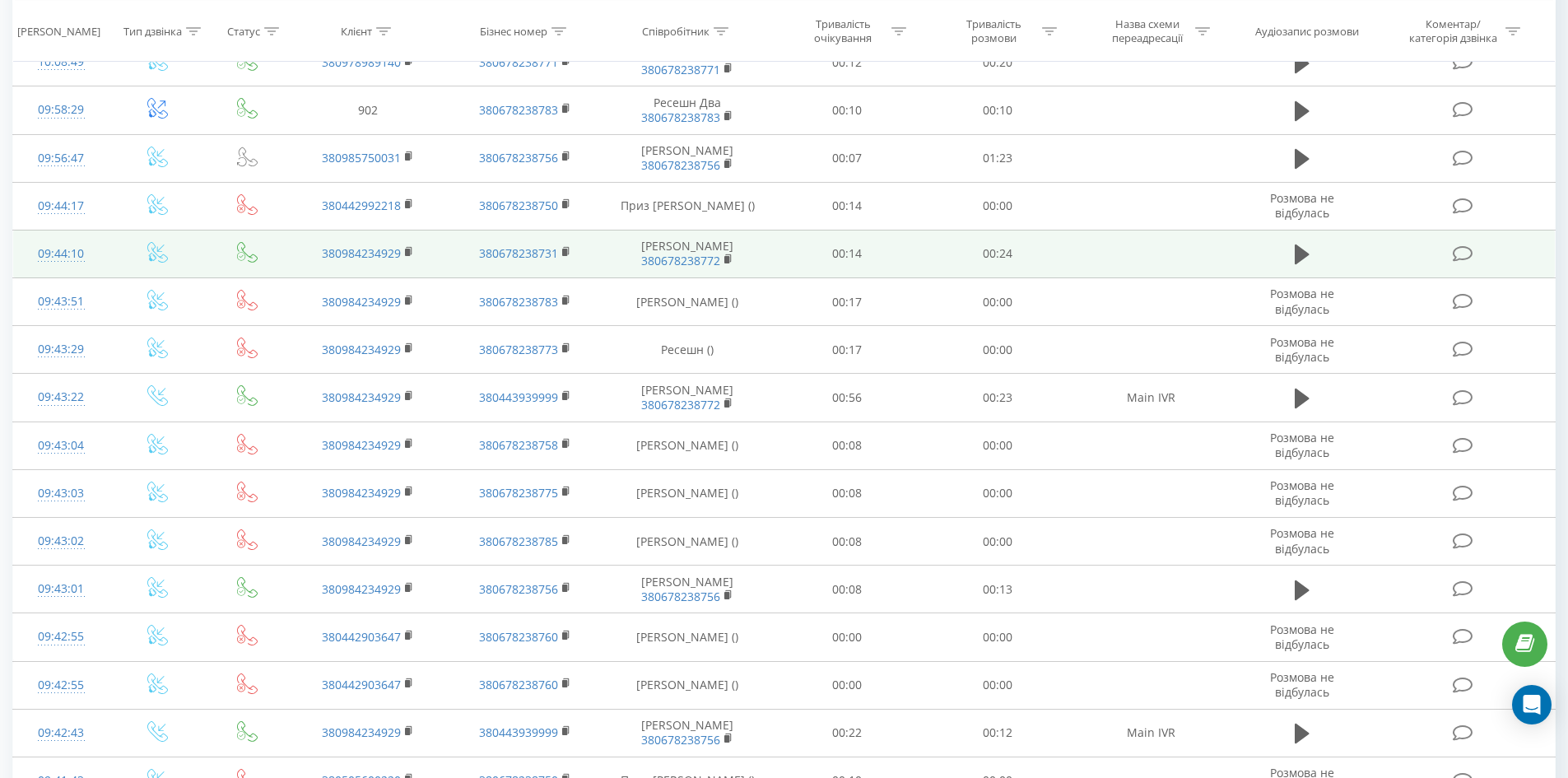
scroll to position [164, 0]
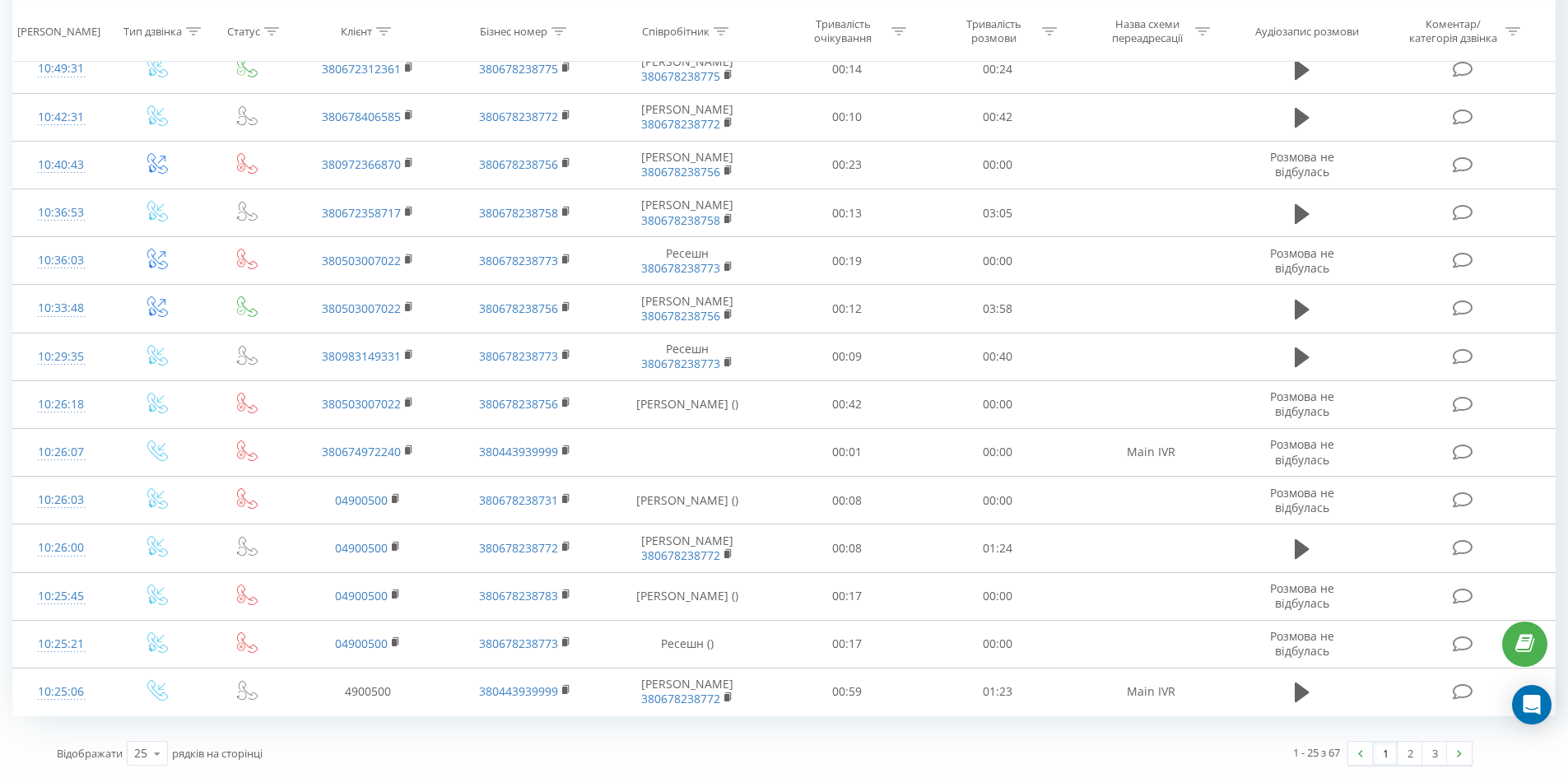
scroll to position [804, 0]
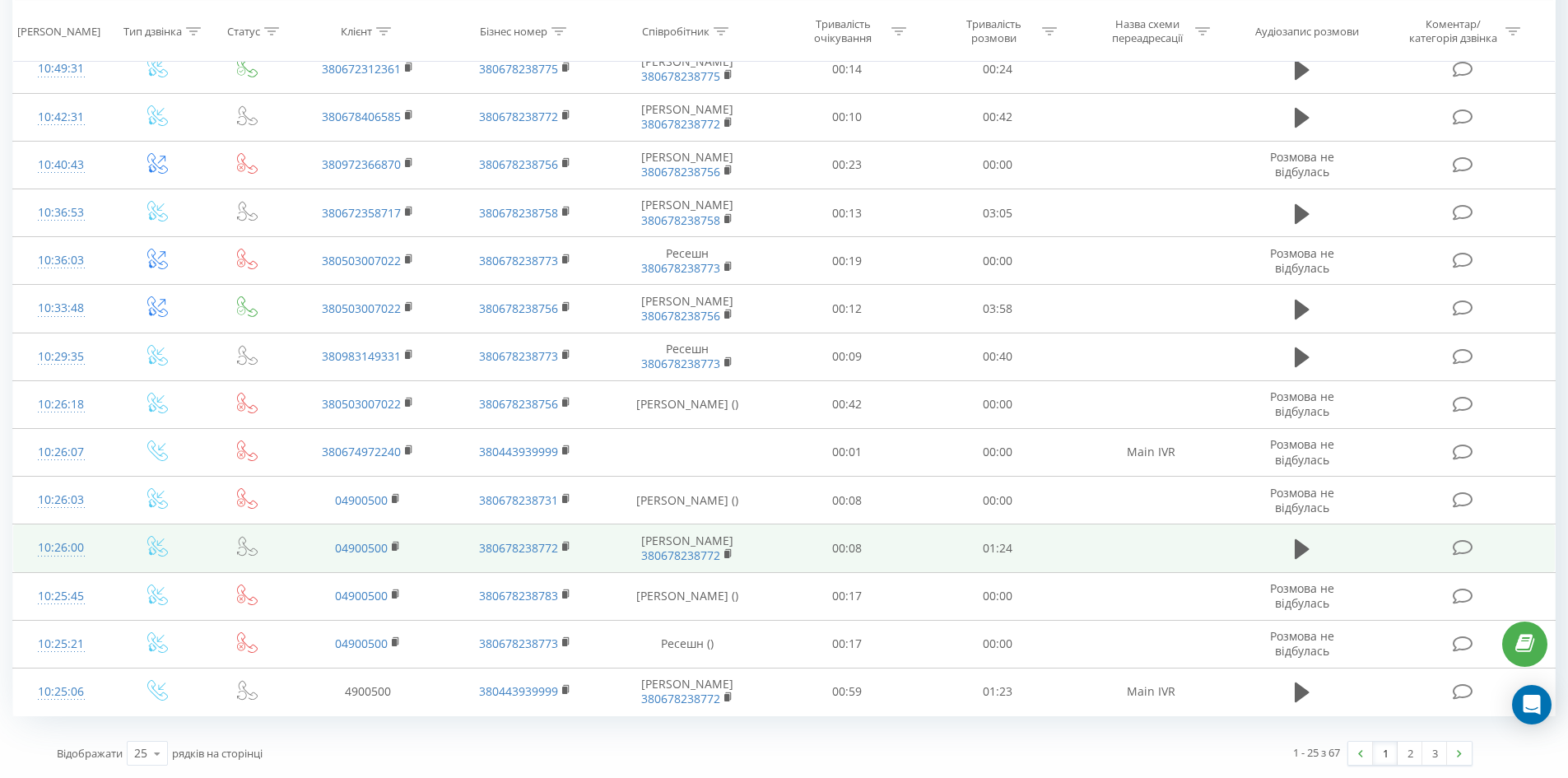
click at [1078, 551] on td at bounding box center [1151, 549] width 156 height 48
click at [1295, 544] on icon at bounding box center [1303, 549] width 15 height 23
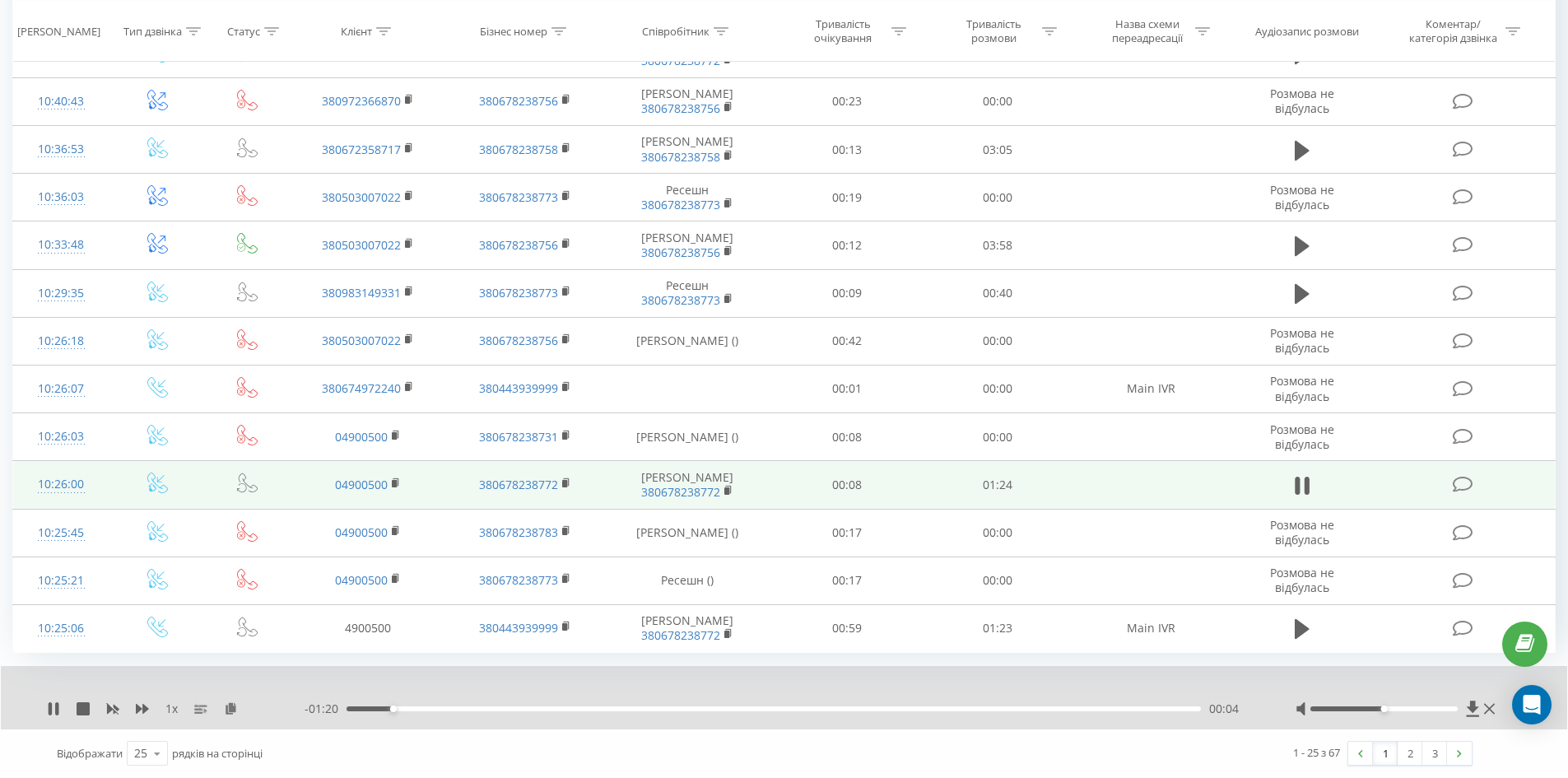
click at [1433, 718] on div at bounding box center [1397, 709] width 203 height 17
click at [1430, 711] on div at bounding box center [1384, 710] width 147 height 5
click at [1408, 718] on div at bounding box center [1397, 709] width 203 height 17
click at [1407, 711] on div at bounding box center [1384, 710] width 147 height 5
click at [503, 711] on div "00:11" at bounding box center [773, 710] width 854 height 5
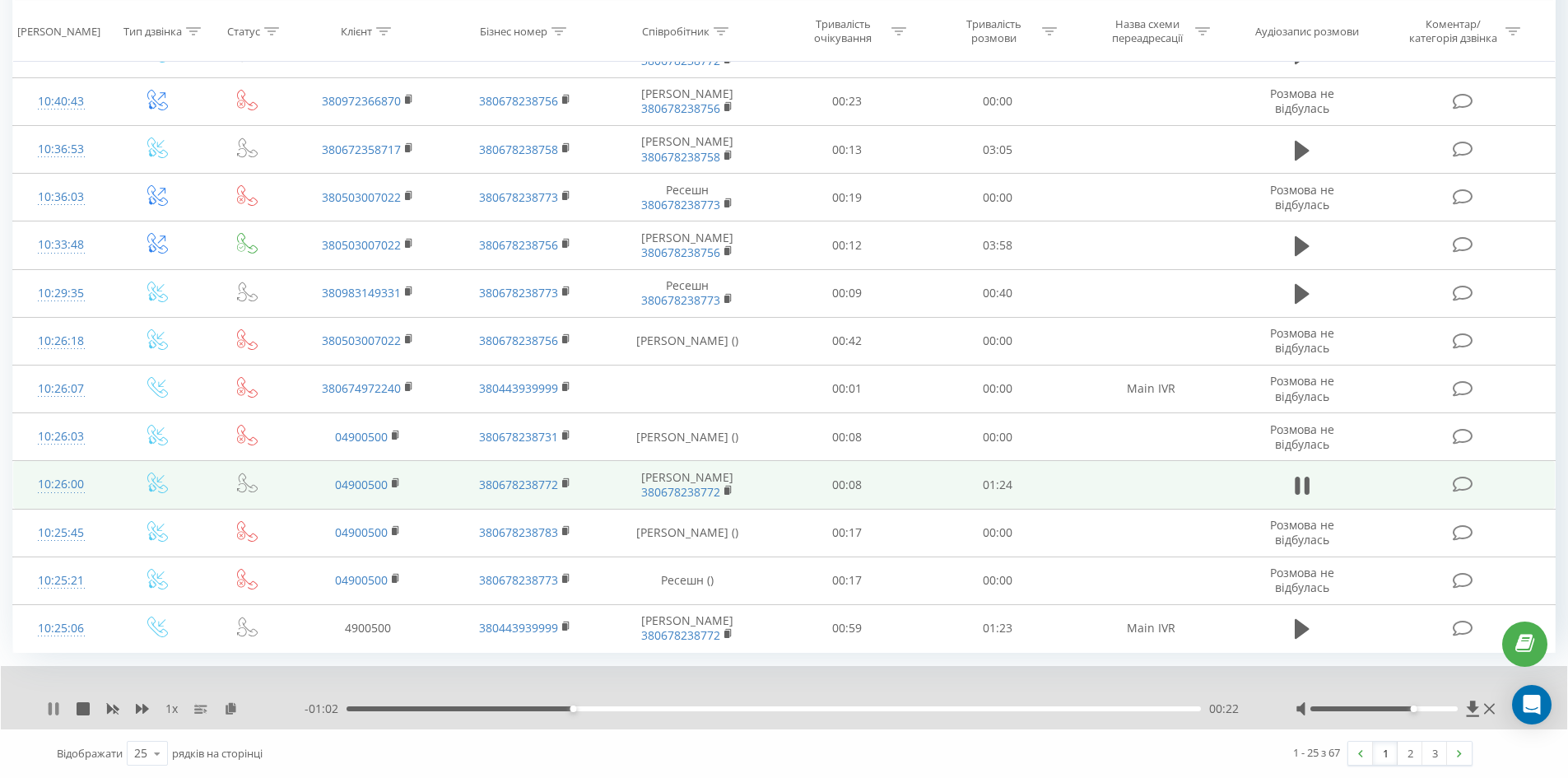
click at [59, 716] on icon at bounding box center [53, 709] width 13 height 13
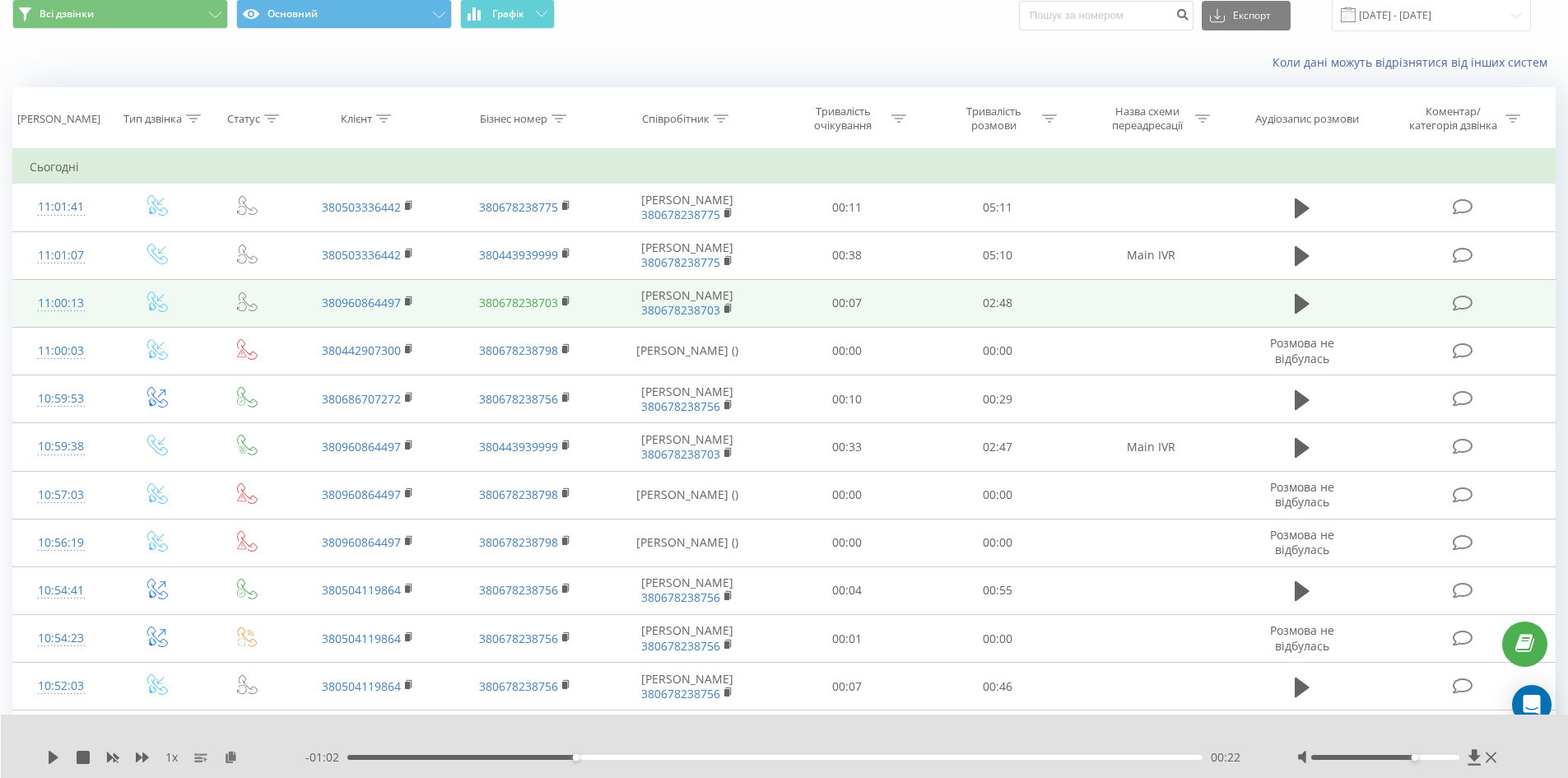
scroll to position [0, 0]
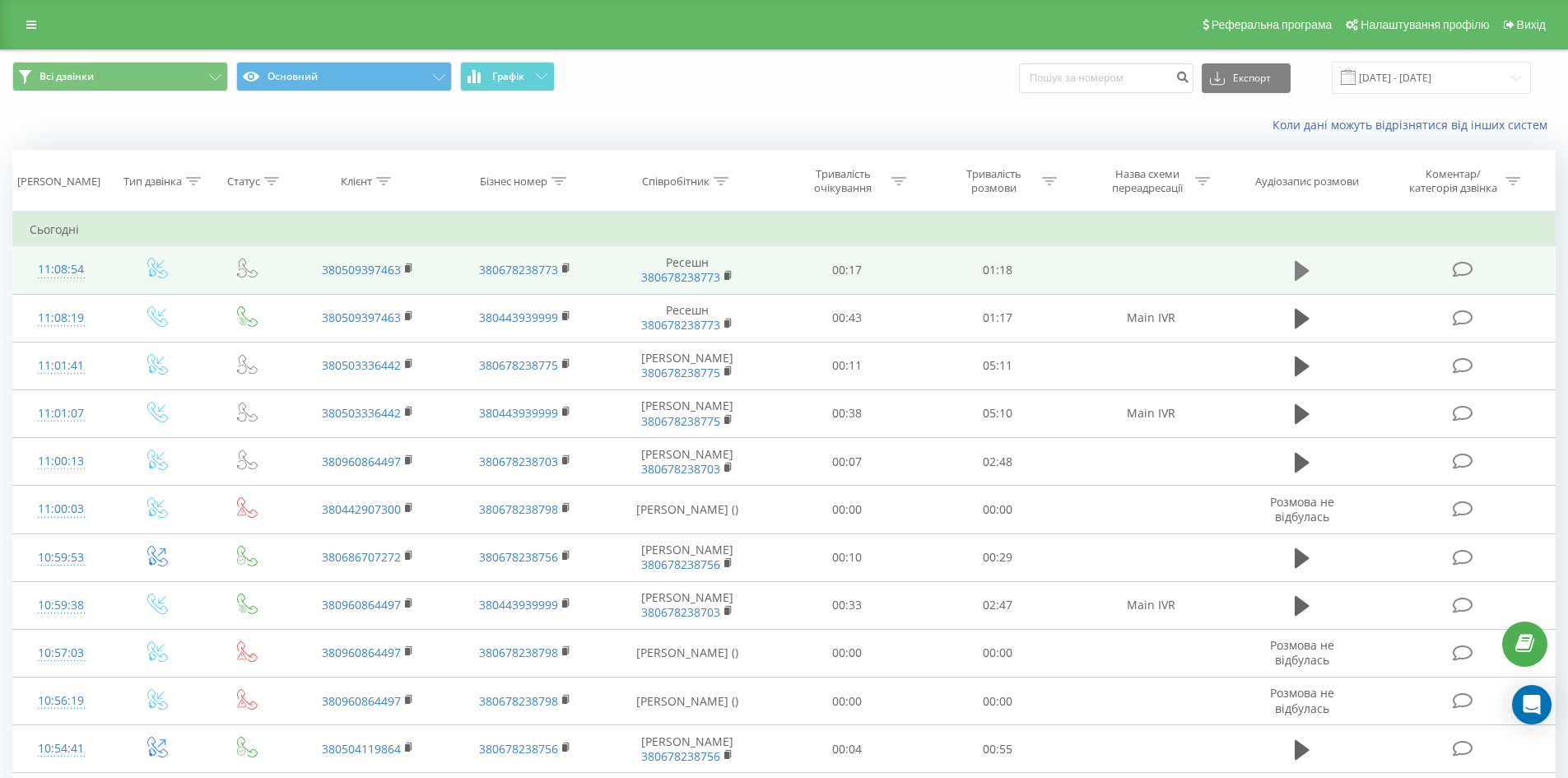
click at [1301, 267] on icon at bounding box center [1303, 271] width 15 height 20
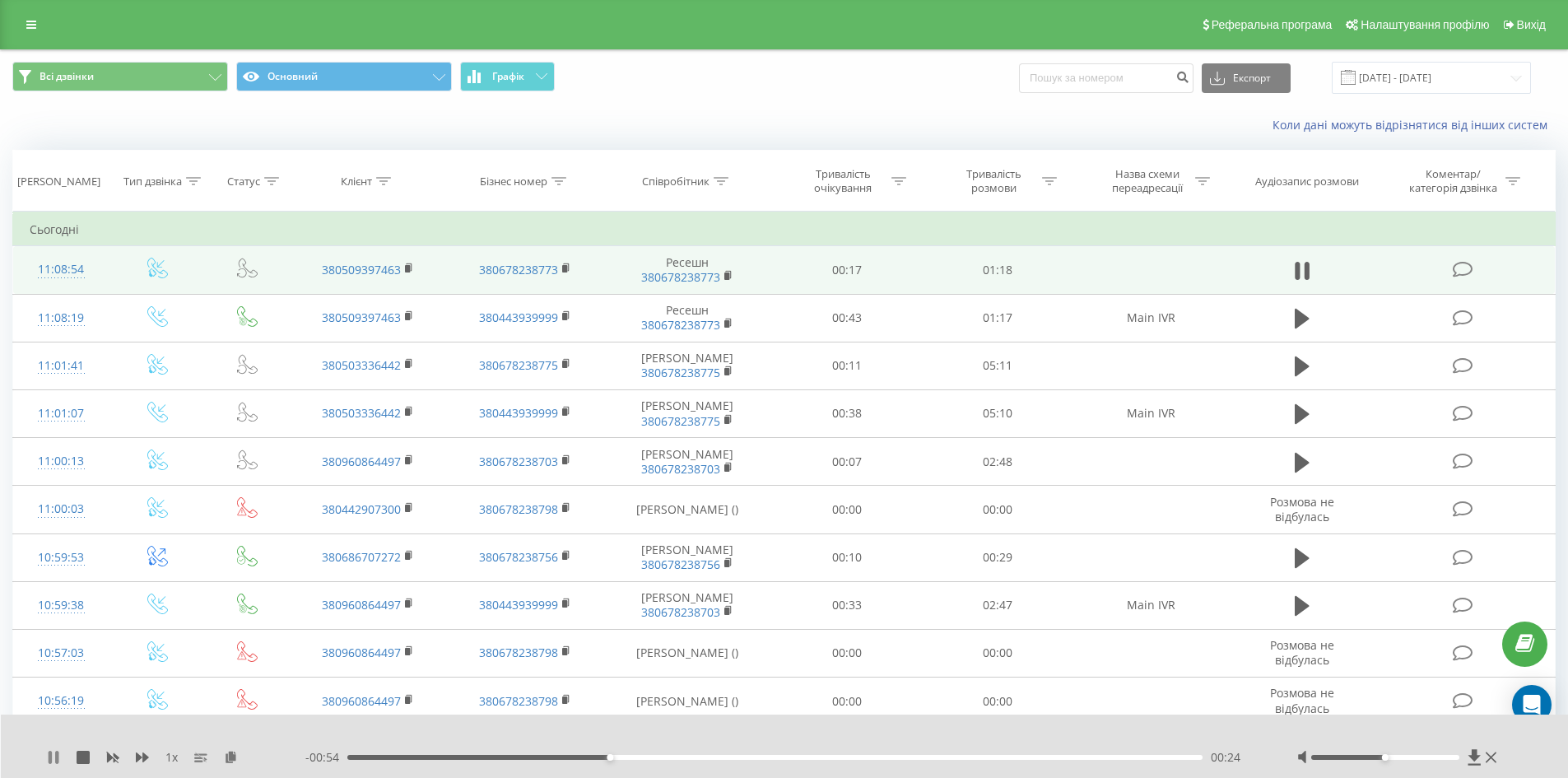
click at [51, 756] on icon at bounding box center [51, 758] width 4 height 13
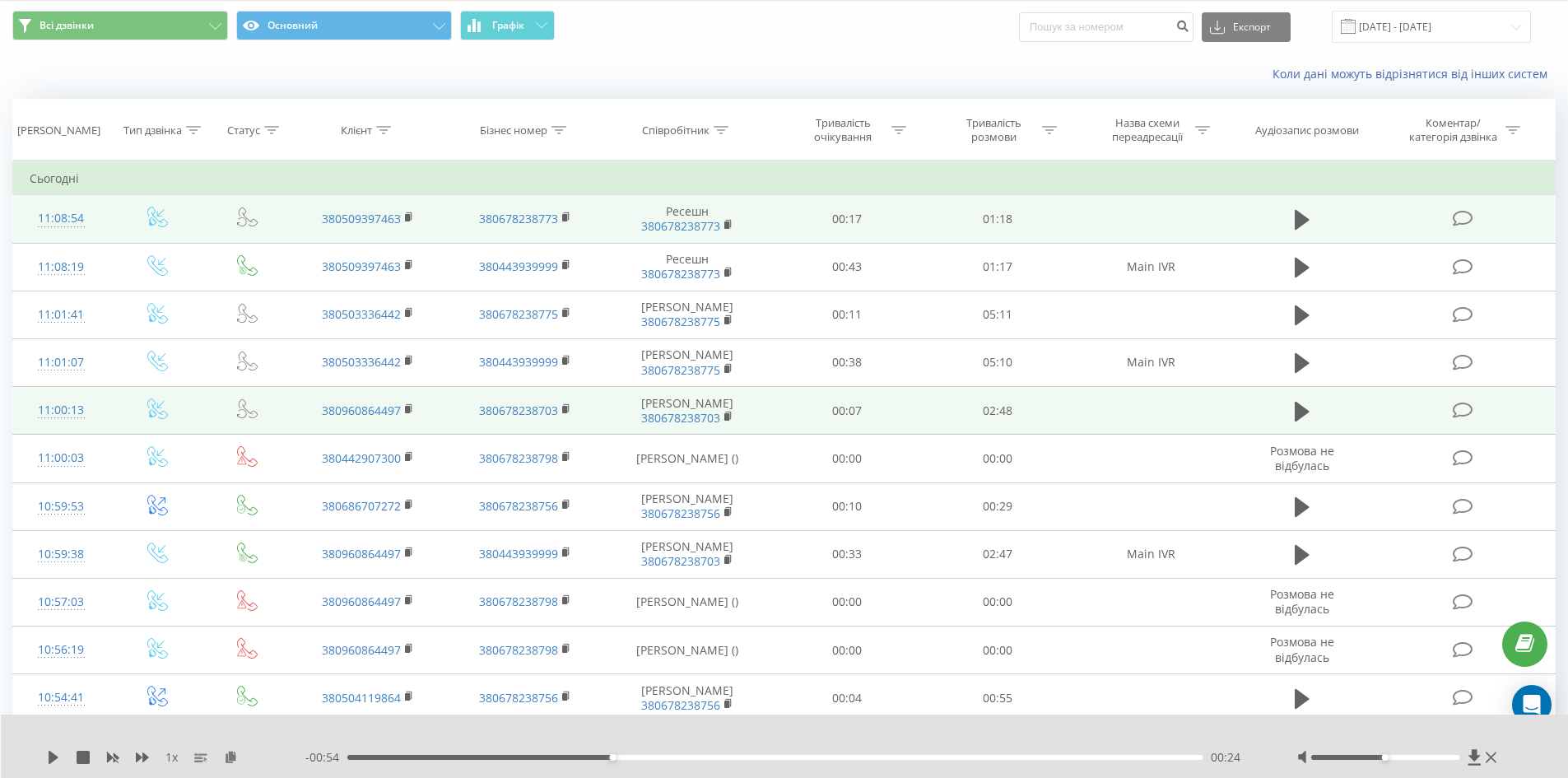
scroll to position [83, 0]
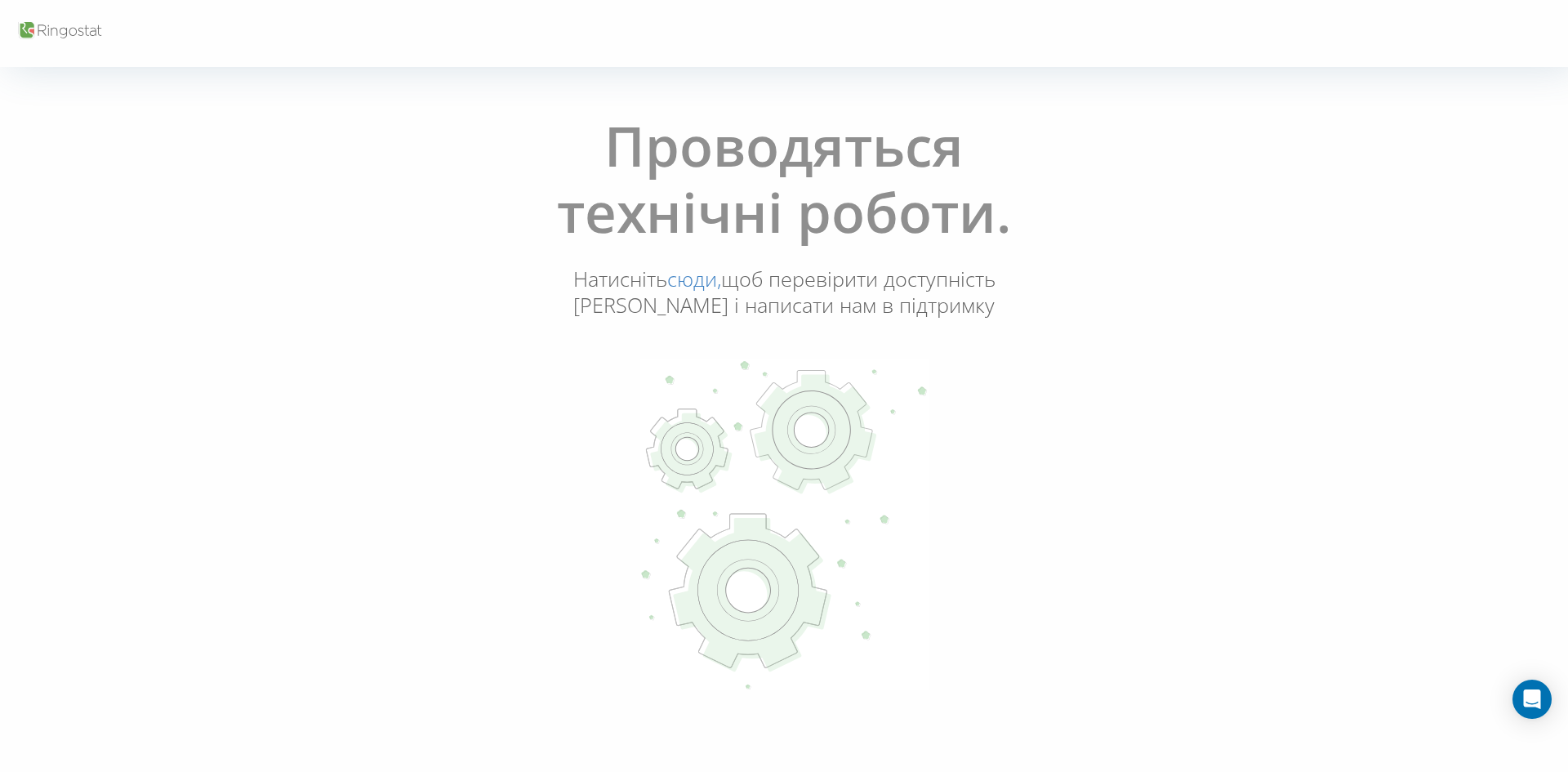
click at [690, 279] on link "сюди," at bounding box center [694, 278] width 54 height 28
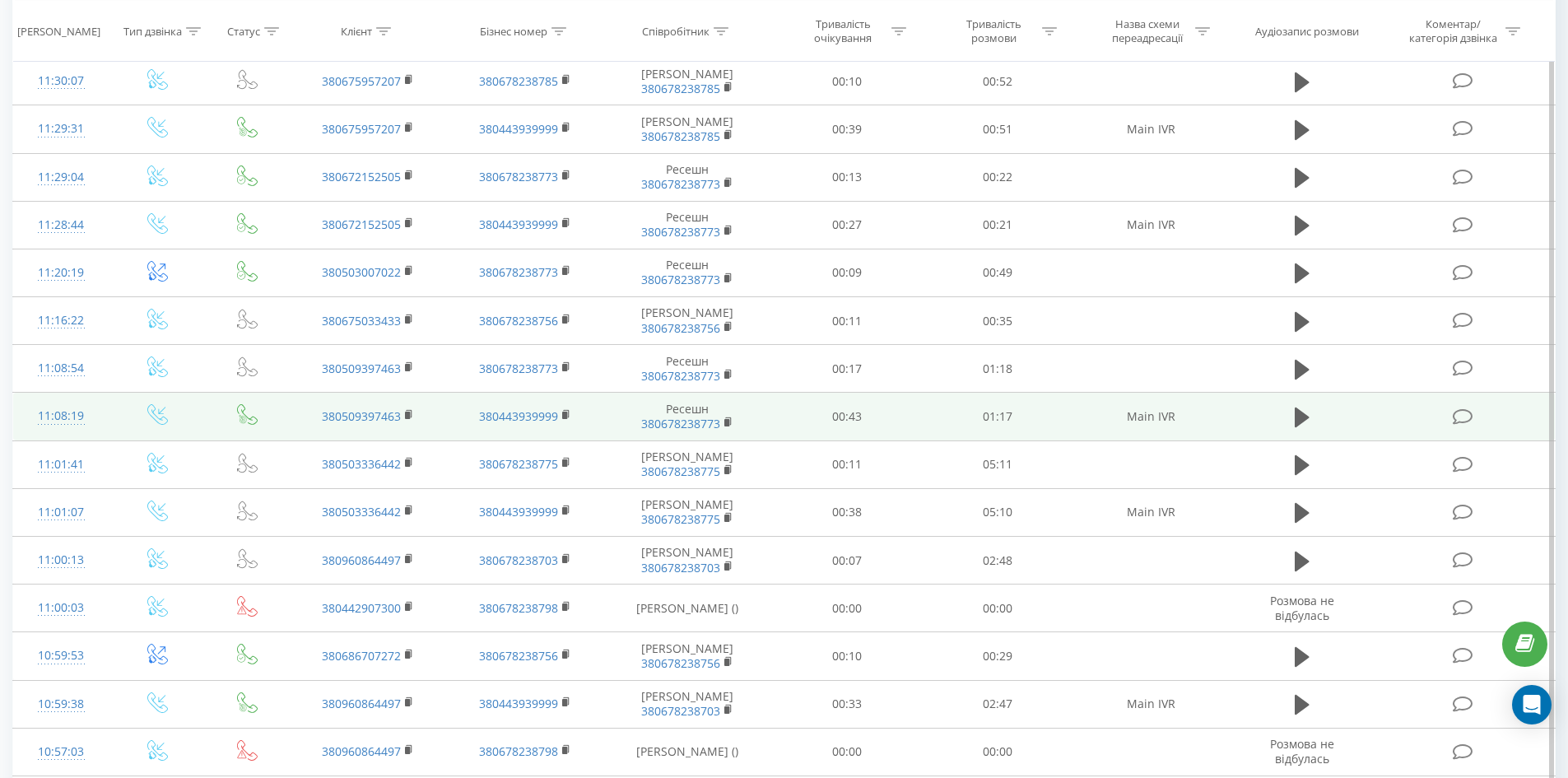
scroll to position [412, 0]
